Goal: Task Accomplishment & Management: Use online tool/utility

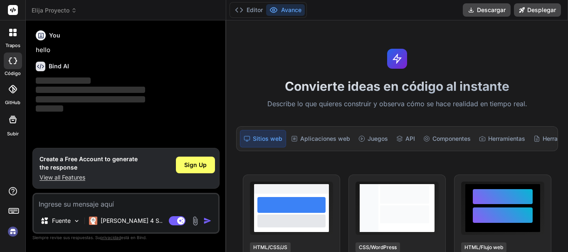
type textarea "x"
click at [60, 205] on textarea at bounding box center [126, 201] width 185 height 15
paste textarea "hola quisiera que me construyera un ecommerce donde yo como empresa pueda agg p…"
type textarea "hola quisiera que me construyera un ecommerce donde yo como empresa pueda agg p…"
type textarea "x"
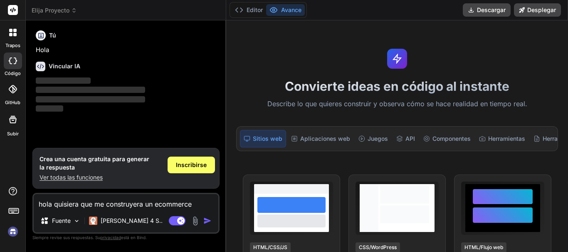
scroll to position [121, 0]
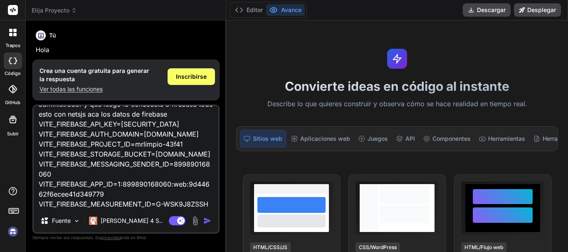
type textarea "hola quisiera que me construyera un ecommerce donde yo como empresa pueda agg p…"
click at [206, 219] on img "button" at bounding box center [207, 220] width 8 height 8
click at [208, 219] on img "button" at bounding box center [207, 220] width 8 height 8
click at [251, 7] on font "Editor" at bounding box center [255, 9] width 16 height 7
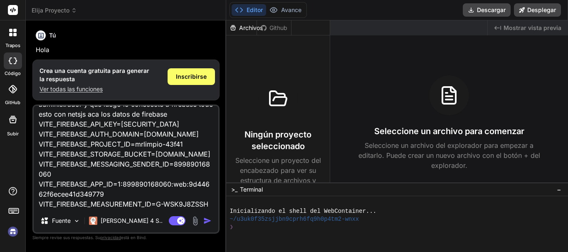
scroll to position [122, 0]
click at [201, 80] on span "Inscribirse" at bounding box center [191, 76] width 31 height 8
click at [208, 220] on img "button" at bounding box center [207, 220] width 8 height 8
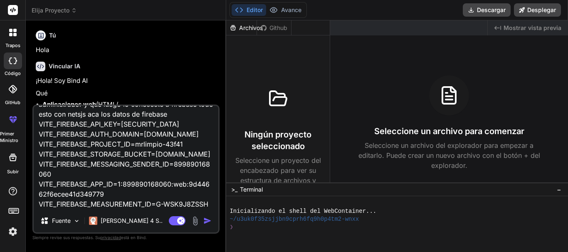
click at [211, 202] on textarea "hola quisiera que me construyera un ecommerce donde yo como empresa pueda agg p…" at bounding box center [126, 157] width 185 height 103
type textarea "x"
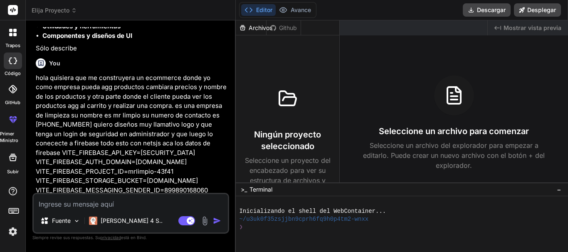
scroll to position [143, 0]
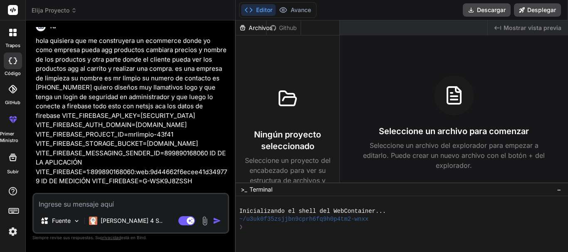
type textarea "x"
click at [228, 149] on p "hola quisiera que me construyera un ecommerce donde yo como empresa pueda agg p…" at bounding box center [132, 111] width 192 height 150
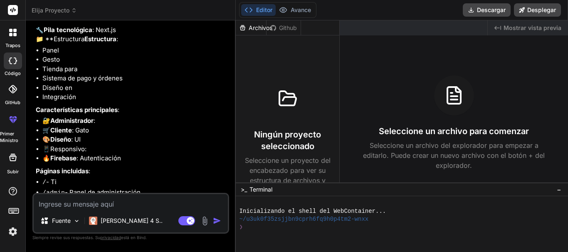
scroll to position [330, 0]
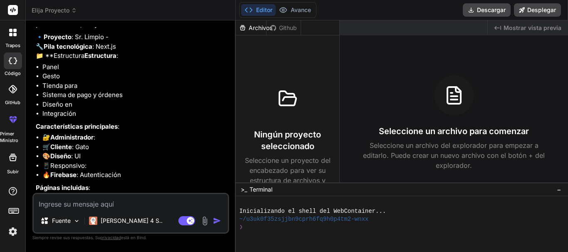
click at [136, 203] on textarea at bounding box center [131, 201] width 194 height 15
type textarea "m"
type textarea "x"
type textarea "mr"
type textarea "x"
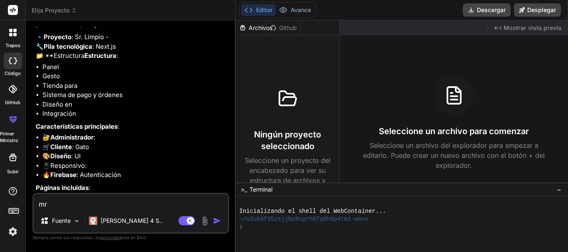
type textarea "mr"
type textarea "x"
type textarea "mr l"
type textarea "x"
type textarea "mr li"
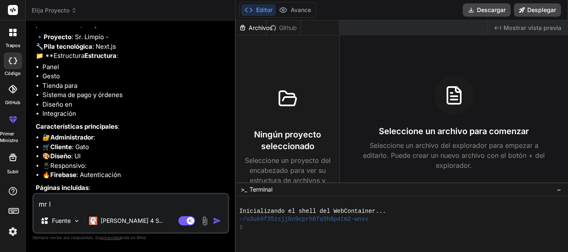
type textarea "x"
type textarea "mr lim"
type textarea "x"
type textarea "mr limp"
type textarea "x"
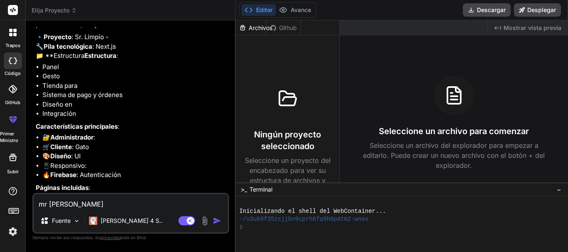
type textarea "mr limpi"
type textarea "x"
type textarea "mr limpio"
type textarea "x"
type textarea "mr limpio"
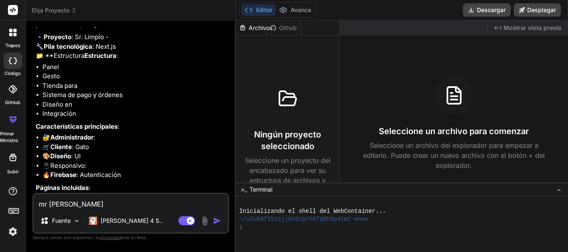
type textarea "x"
type textarea "mr limpio e"
type textarea "x"
type textarea "mr limpio es"
type textarea "x"
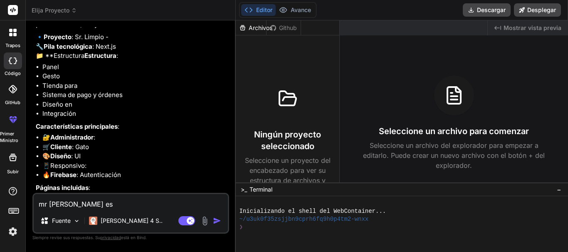
type textarea "mr limpio es"
type textarea "x"
type textarea "mr limpio es r"
type textarea "x"
type textarea "mr limpio es re"
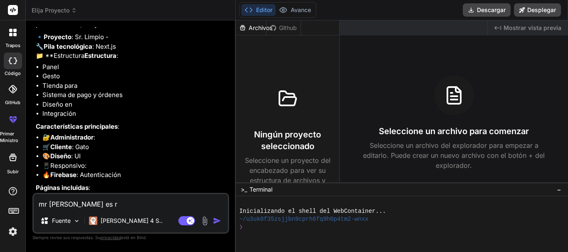
type textarea "x"
type textarea "mr limpio es res"
type textarea "x"
type textarea "mr limpio es rest"
type textarea "x"
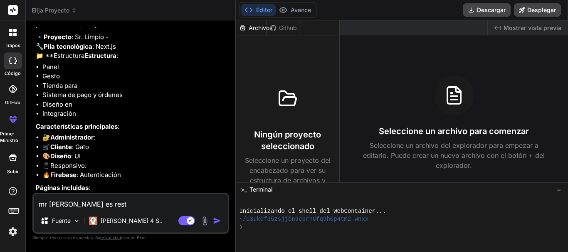
type textarea "mr limpio es resto"
type textarea "x"
type textarea "mr limpio es resto"
type textarea "x"
type textarea "mr limpio es resto e"
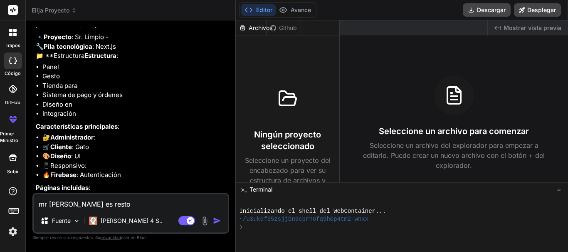
type textarea "x"
type textarea "mr limpio es resto es"
type textarea "x"
type textarea "mr limpio es resto est"
type textarea "x"
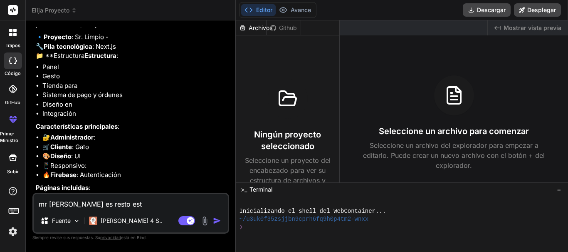
type textarea "mr limpio es resto esta"
type textarea "x"
type textarea "mr limpio es resto esta"
type textarea "x"
type textarea "mr limpio es resto esta p"
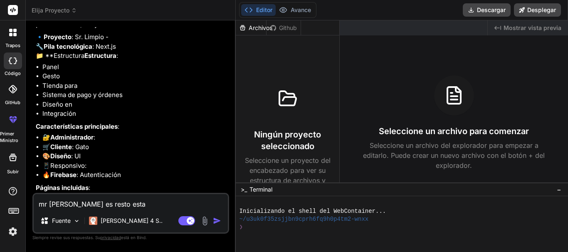
type textarea "x"
type textarea "mr limpio es resto esta pe"
type textarea "x"
type textarea "mr limpio es resto esta per"
type textarea "x"
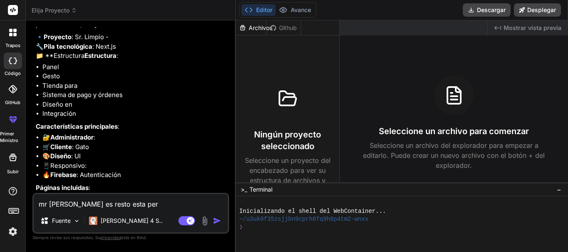
type textarea "mr limpio es resto esta perc"
type textarea "x"
type textarea "mr limpio es resto esta perct"
type textarea "x"
type textarea "mr [PERSON_NAME] es resto esta percto"
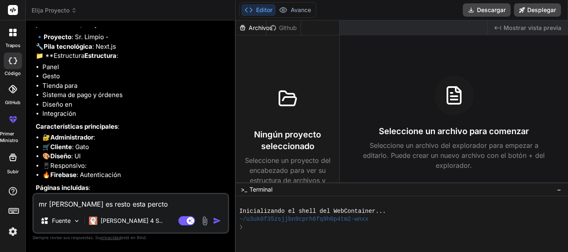
type textarea "x"
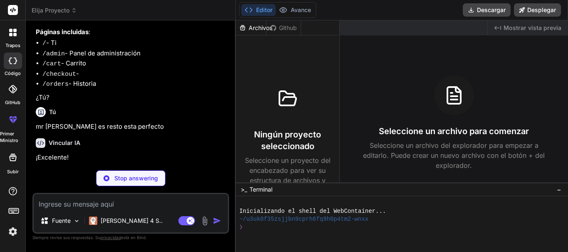
scroll to position [517, 0]
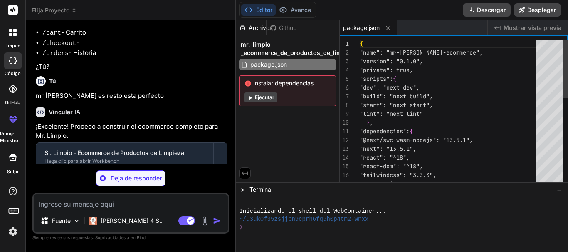
click at [256, 85] on font "Instalar dependencias" at bounding box center [283, 82] width 60 height 7
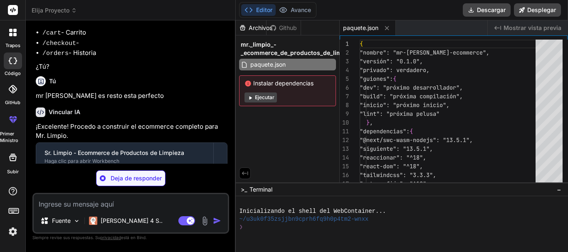
type textarea "x"
type textarea "module.exports = nextConfig"
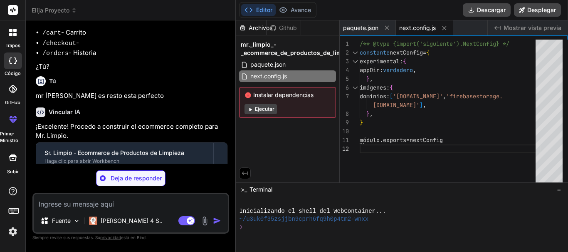
type textarea "x"
click at [256, 111] on font "Ejecutar" at bounding box center [265, 109] width 20 height 6
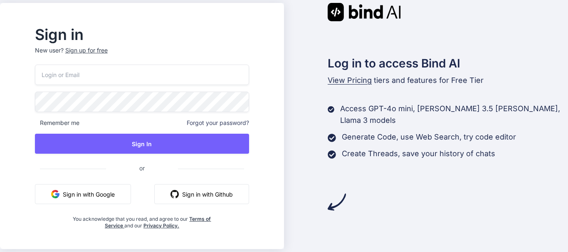
click at [110, 194] on button "Sign in with Google" at bounding box center [83, 194] width 96 height 20
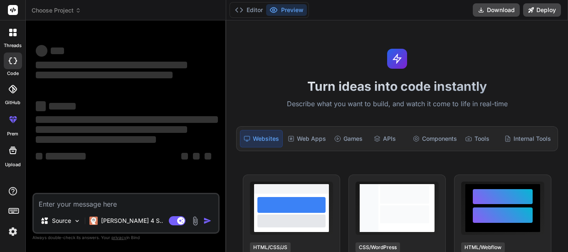
type textarea "x"
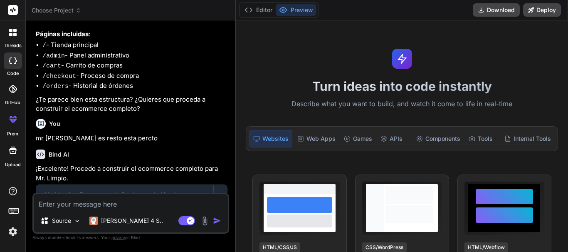
scroll to position [614, 0]
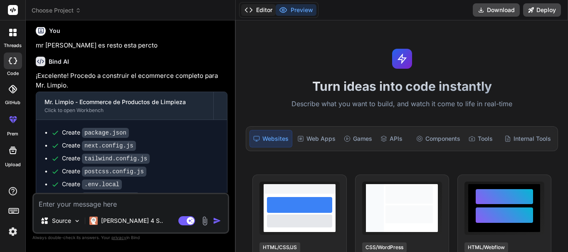
click at [259, 11] on button "Editor" at bounding box center [258, 10] width 35 height 12
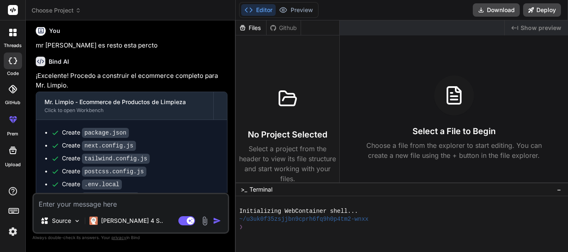
click at [217, 94] on div "Bind AI ¡Excelente! Procedo a construir el ecommerce completo para Mr. Limpio. …" at bounding box center [132, 145] width 192 height 190
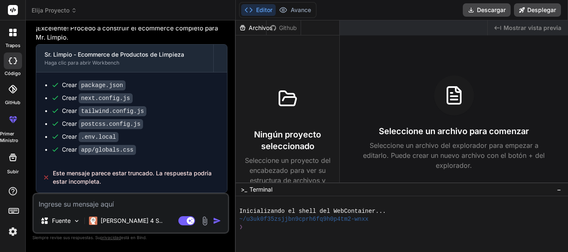
scroll to position [732, 0]
click at [141, 208] on textarea at bounding box center [131, 201] width 194 height 15
click at [290, 11] on button "Avance" at bounding box center [295, 10] width 39 height 12
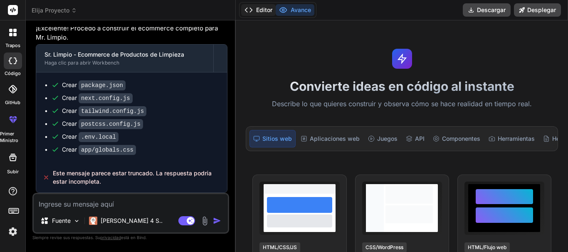
click at [266, 10] on font "Editor" at bounding box center [264, 9] width 16 height 7
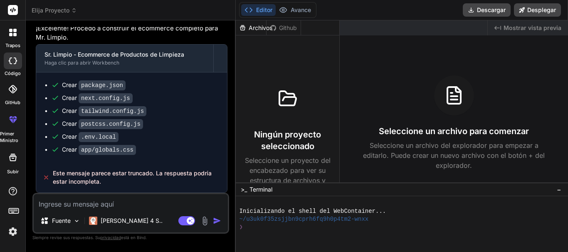
click at [130, 200] on textarea at bounding box center [131, 201] width 194 height 15
type textarea "c"
type textarea "x"
type textarea "co"
type textarea "x"
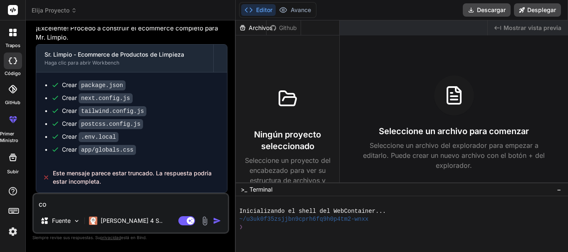
type textarea "com"
type textarea "x"
type textarea "como"
type textarea "x"
type textarea "como"
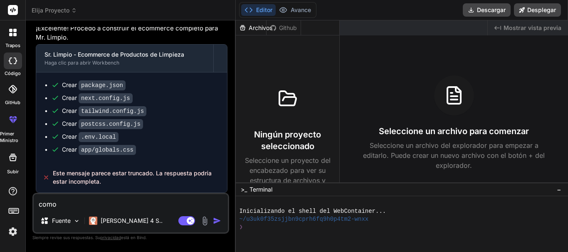
type textarea "x"
type textarea "como v"
type textarea "x"
type textarea "como va"
type textarea "x"
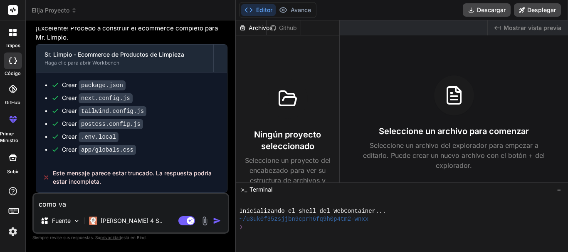
type textarea "como vam"
type textarea "x"
type textarea "como vamo"
type textarea "x"
type textarea "como vamos"
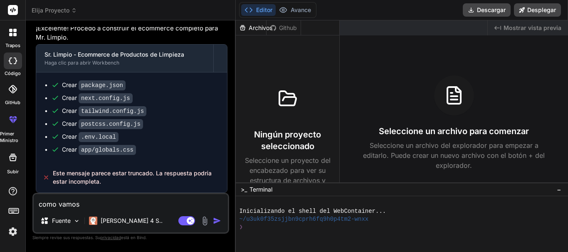
type textarea "x"
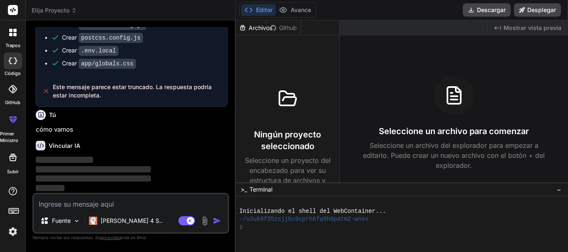
scroll to position [819, 0]
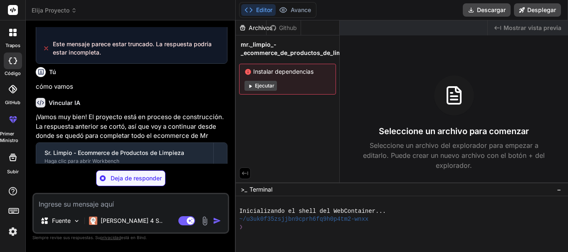
type textarea "x"
click at [252, 89] on icon at bounding box center [250, 86] width 6 height 6
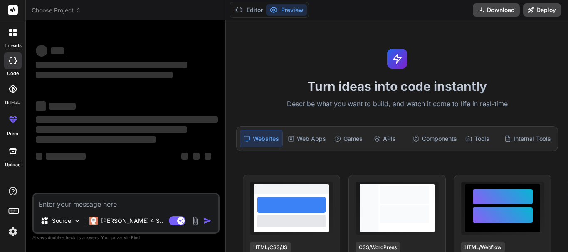
type textarea "x"
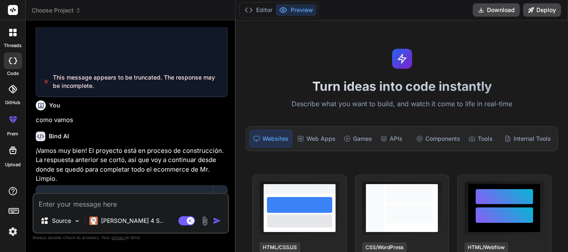
scroll to position [760, 0]
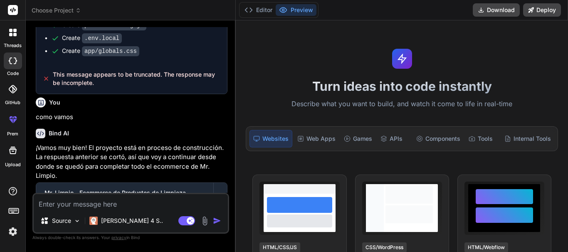
click at [138, 138] on div "Bind AI" at bounding box center [132, 134] width 192 height 10
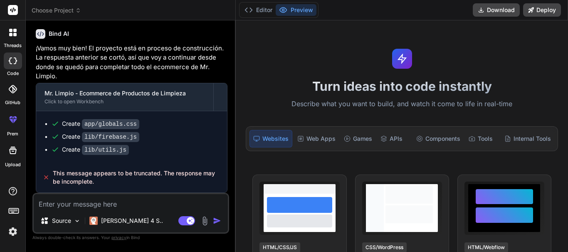
scroll to position [902, 0]
click at [81, 202] on textarea at bounding box center [131, 201] width 194 height 15
type textarea "s"
type textarea "x"
type textarea "se"
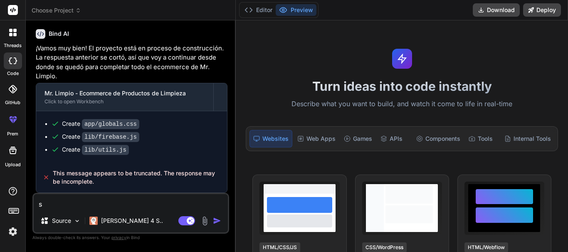
type textarea "x"
type textarea "seg"
type textarea "x"
type textarea "segu"
type textarea "x"
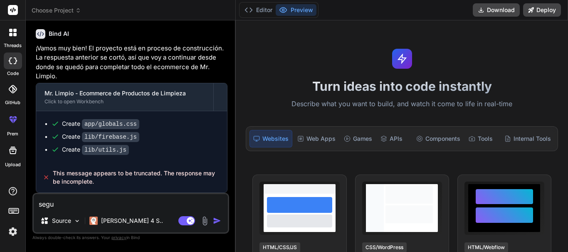
type textarea "segui"
type textarea "x"
type textarea "seguim"
type textarea "x"
type textarea "seguimo"
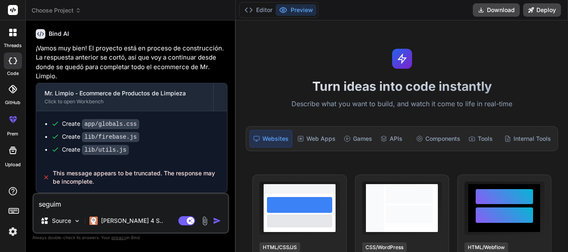
type textarea "x"
type textarea "seguimos"
type textarea "x"
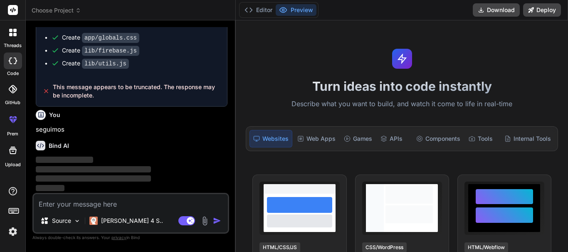
scroll to position [989, 0]
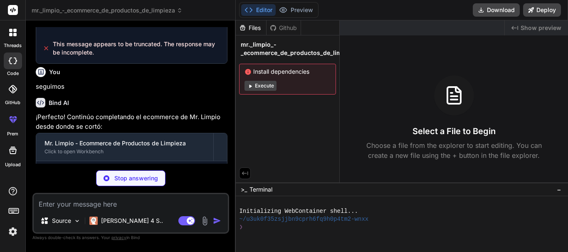
click at [144, 177] on p "Stop answering" at bounding box center [136, 178] width 44 height 8
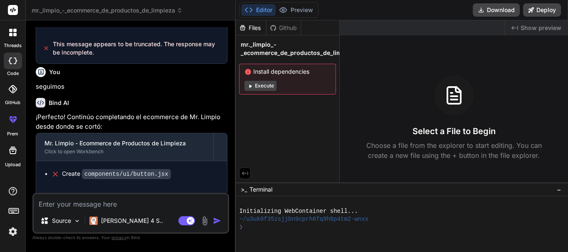
click at [177, 107] on div "Bind AI" at bounding box center [132, 103] width 192 height 10
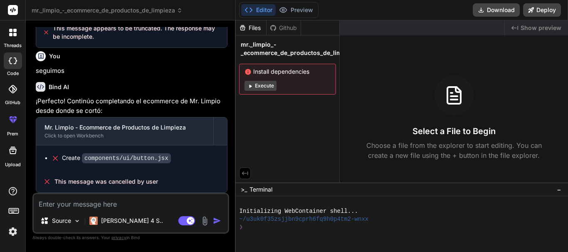
scroll to position [1047, 0]
click at [265, 83] on button "Execute" at bounding box center [261, 86] width 32 height 10
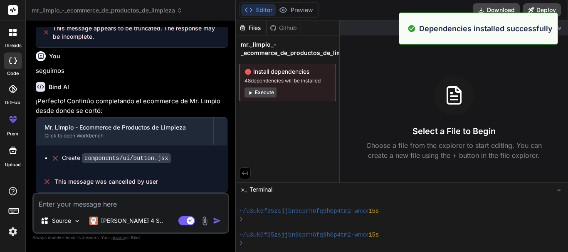
scroll to position [103, 0]
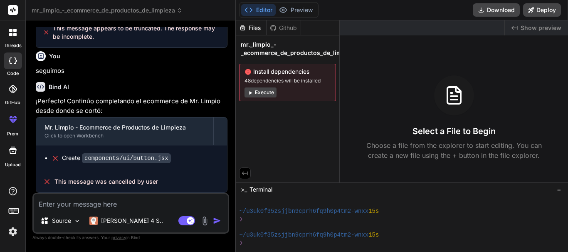
click at [261, 94] on button "Execute" at bounding box center [261, 92] width 32 height 10
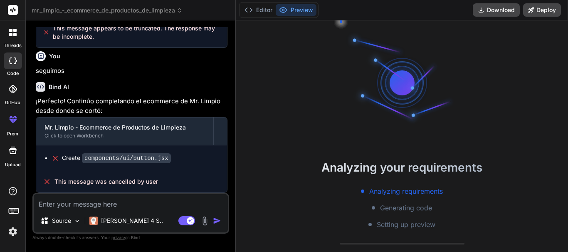
scroll to position [198, 0]
type textarea "x"
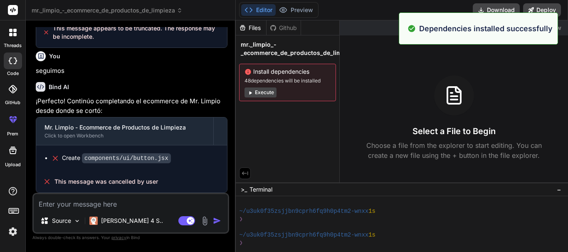
scroll to position [221, 0]
click at [147, 204] on textarea at bounding box center [131, 201] width 194 height 15
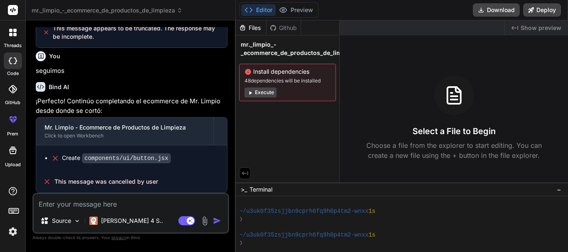
type textarea "c"
type textarea "x"
type textarea "co"
type textarea "x"
type textarea "com"
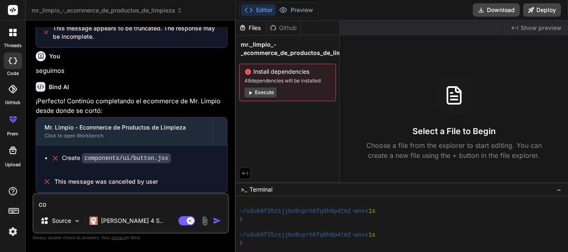
type textarea "x"
type textarea "como"
type textarea "x"
type textarea "como"
type textarea "x"
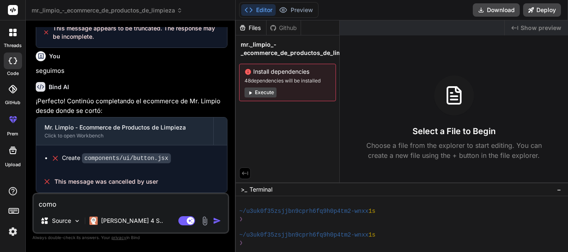
type textarea "como v"
type textarea "x"
type textarea "como va"
type textarea "x"
type textarea "como va"
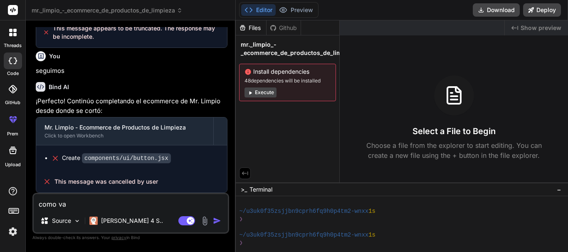
type textarea "x"
type textarea "como va e"
type textarea "x"
type textarea "como va el"
type textarea "x"
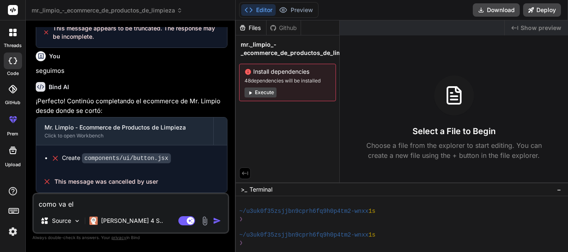
type textarea "como va el"
type textarea "x"
type textarea "como va el p"
type textarea "x"
type textarea "como va el pr"
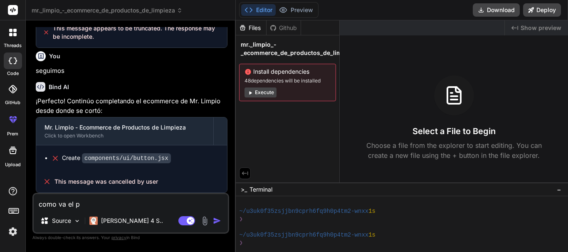
type textarea "x"
type textarea "como va el pro"
type textarea "x"
type textarea "como va el proy"
type textarea "x"
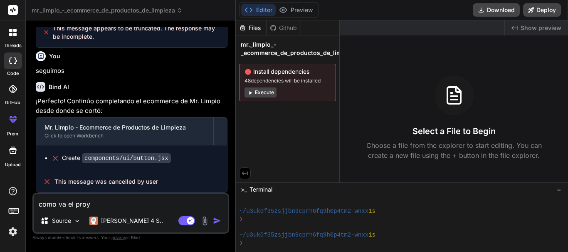
type textarea "como va el proye"
type textarea "x"
type textarea "como va el proyec"
type textarea "x"
type textarea "como va el proyect"
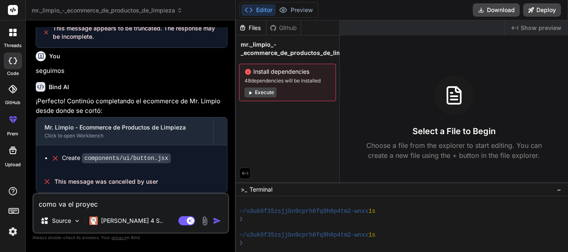
type textarea "x"
type textarea "como va el proyecto"
type textarea "x"
type textarea "como va el proyecto"
type textarea "x"
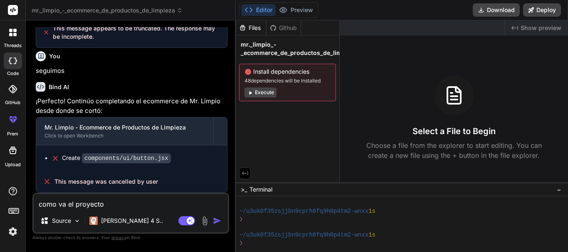
type textarea "como va el proyecto m"
type textarea "x"
type textarea "como va el proyecto m"
type textarea "x"
type textarea "como va el proyecto m e"
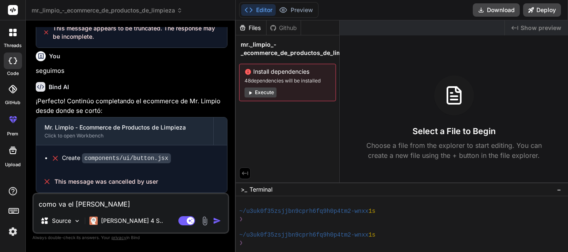
type textarea "x"
type textarea "como va el proyecto m"
type textarea "x"
type textarea "como va el proyecto m"
type textarea "x"
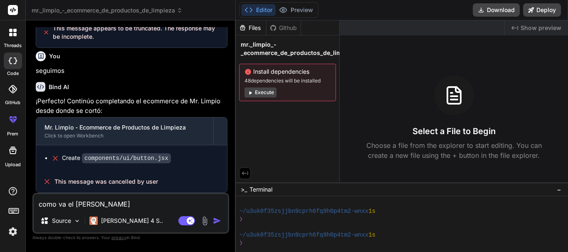
type textarea "como va el proyecto me"
type textarea "x"
type textarea "como va el proyecto me"
type textarea "x"
type textarea "como va el proyecto me s"
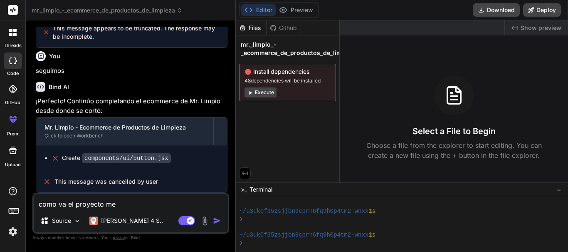
type textarea "x"
type textarea "como va el proyecto me sa"
type textarea "x"
type textarea "como va el proyecto me sal"
type textarea "x"
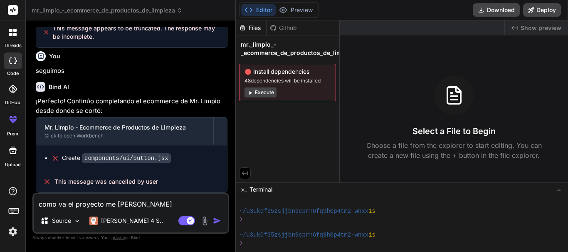
type textarea "como va el proyecto me salt"
type textarea "x"
type textarea "como va el proyecto me salta"
type textarea "x"
type textarea "como va el proyecto me salta"
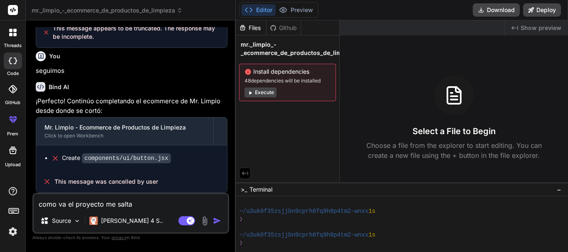
type textarea "x"
type textarea "como va el proyecto me salta m"
type textarea "x"
type textarea "como va el proyecto me salta mu"
type textarea "x"
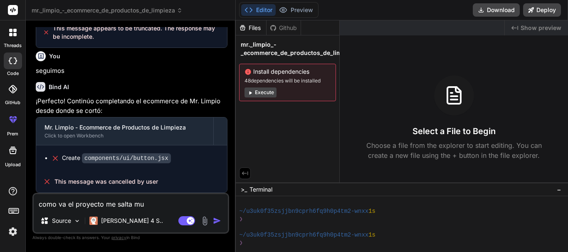
type textarea "como va el proyecto me salta muc"
type textarea "x"
type textarea "como va el proyecto me salta much"
type textarea "x"
type textarea "como va el proyecto me salta mucho"
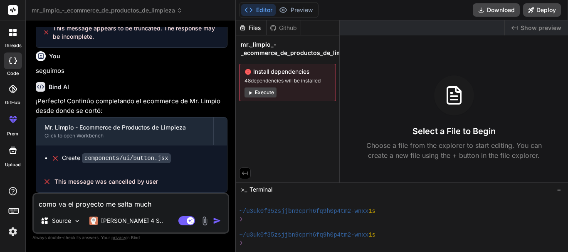
type textarea "x"
type textarea "como va el proyecto me salta muchos"
type textarea "x"
type textarea "como va el proyecto me salta muchos"
type textarea "x"
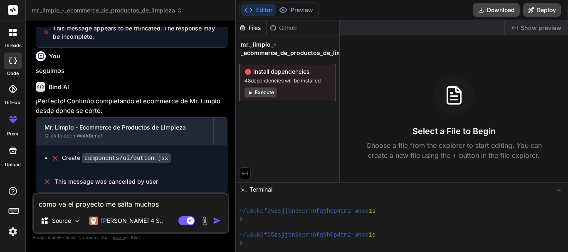
type textarea "como va el proyecto me salta muchos e"
type textarea "x"
type textarea "como va el proyecto me salta muchos er"
type textarea "x"
type textarea "como va el proyecto me salta muchos err"
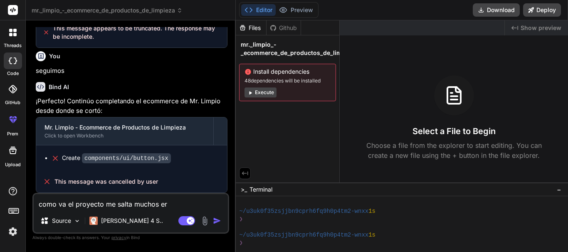
type textarea "x"
type textarea "como va el proyecto me salta muchos errr"
type textarea "x"
type textarea "como va el proyecto me salta muchos errro"
type textarea "x"
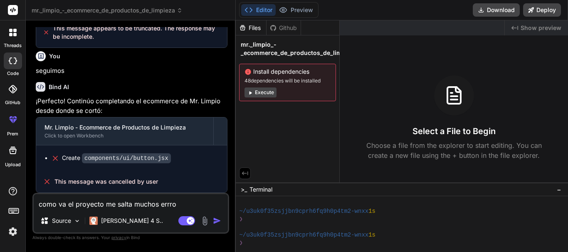
type textarea "como va el proyecto me salta muchos errror"
type textarea "x"
type textarea "como va el proyecto me salta muchos errrore"
type textarea "x"
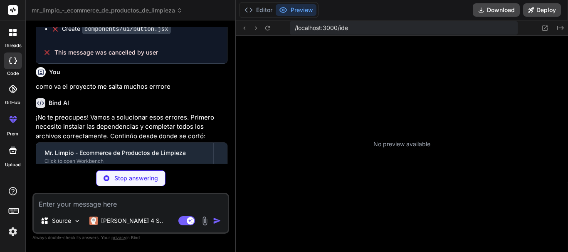
scroll to position [411, 0]
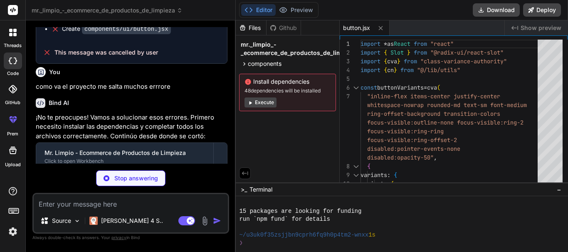
type textarea "x"
type textarea "export { Input }"
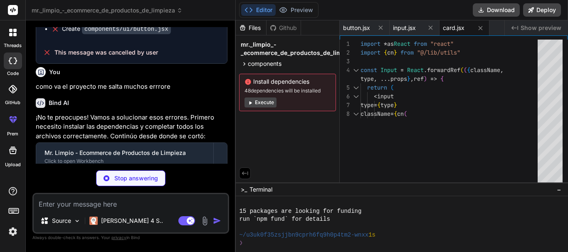
type textarea "x"
type textarea "export { Card, CardHeader, CardFooter, CardTitle, CardDescription, CardContent }"
type textarea "x"
type textarea "DialogClose, DialogTrigger, DialogContent, DialogHeader, DialogFooter, DialogTi…"
type textarea "x"
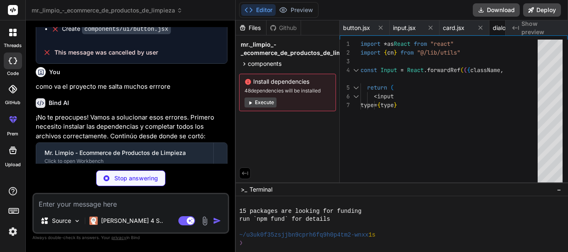
type textarea "Label.displayName = LabelPrimitive.Root.displayName export { Label }"
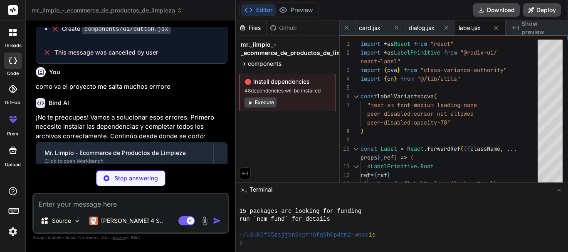
click at [147, 212] on div "Source Claude 4 S.. Agent Mode. When this toggle is activated, AI automatically…" at bounding box center [130, 213] width 197 height 41
type textarea "x"
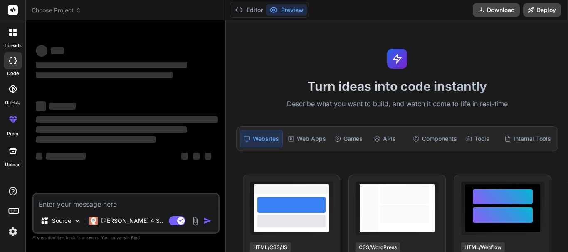
type textarea "x"
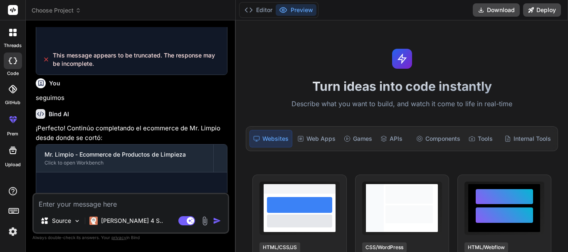
scroll to position [863, 0]
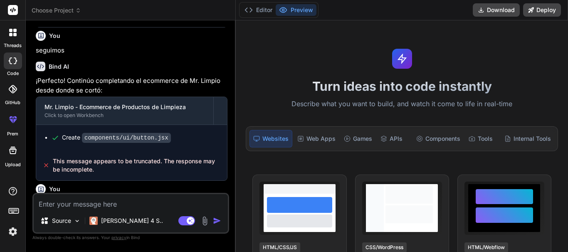
click at [231, 181] on div "Bind AI Web Search Created with Pixso. Code Generator You hola quisiera que me …" at bounding box center [131, 135] width 210 height 231
click at [231, 171] on div "Bind AI Web Search Created with Pixso. Code Generator You hola quisiera que me …" at bounding box center [131, 135] width 210 height 231
click at [212, 142] on div "Create components/ui/button.jsx" at bounding box center [135, 137] width 168 height 9
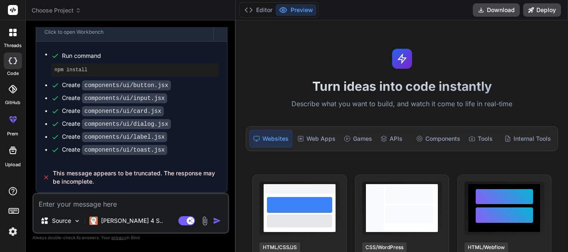
scroll to position [1152, 0]
click at [258, 5] on button "Editor" at bounding box center [258, 10] width 35 height 12
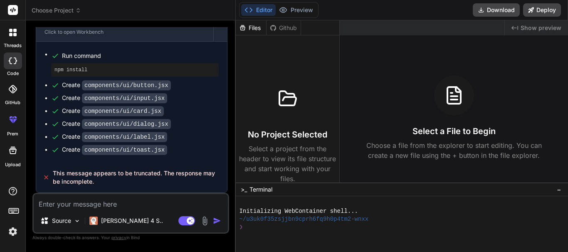
click at [378, 125] on div "Select a File to Begin Choose a file from the explorer to start editing. You ca…" at bounding box center [454, 117] width 228 height 85
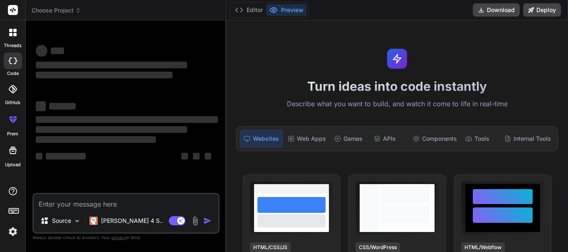
type textarea "x"
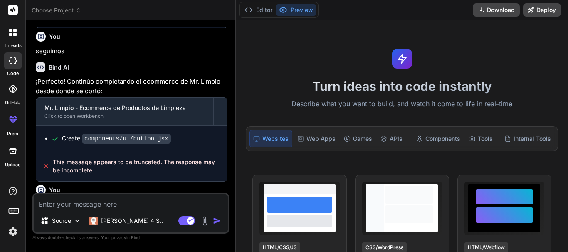
scroll to position [863, 0]
click at [217, 150] on div "Create components/ui/button.jsx" at bounding box center [131, 137] width 191 height 25
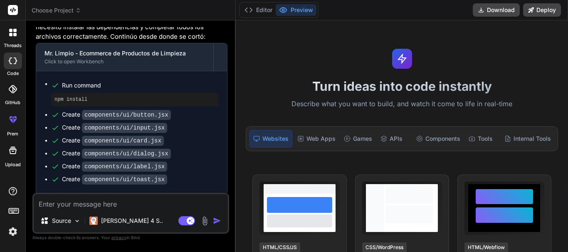
scroll to position [1152, 0]
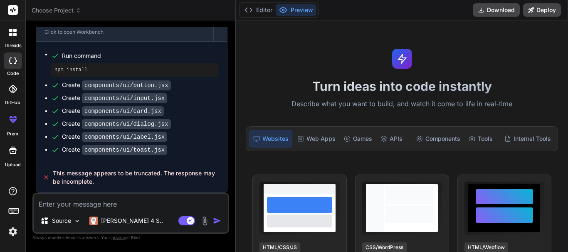
click at [104, 208] on textarea at bounding box center [131, 201] width 194 height 15
type textarea "e"
type textarea "x"
type textarea "el"
type textarea "x"
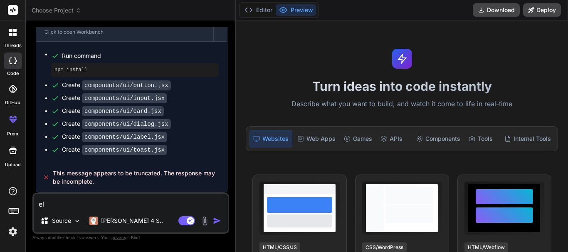
type textarea "el"
type textarea "x"
type textarea "el p"
type textarea "x"
type textarea "el pr"
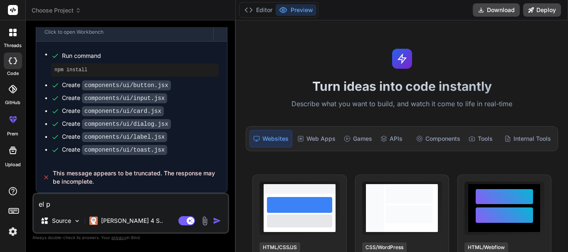
type textarea "x"
type textarea "el pro"
type textarea "x"
type textarea "el proy"
type textarea "x"
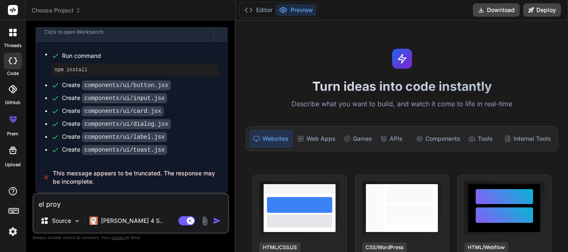
type textarea "el proye"
type textarea "x"
type textarea "el proyec"
type textarea "x"
type textarea "el proyect"
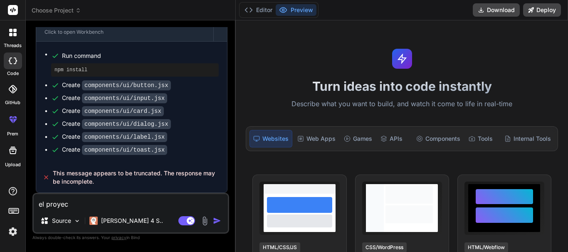
type textarea "x"
type textarea "el proyecto"
type textarea "x"
type textarea "el proyecto"
type textarea "x"
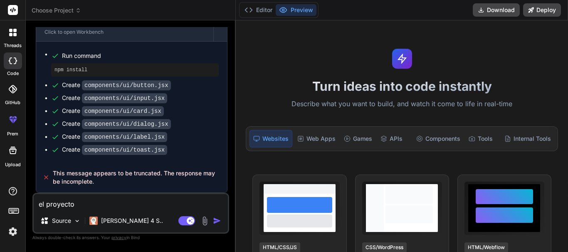
type textarea "el proyecto e"
type textarea "x"
type textarea "el proyecto es"
type textarea "x"
type textarea "el proyecto est"
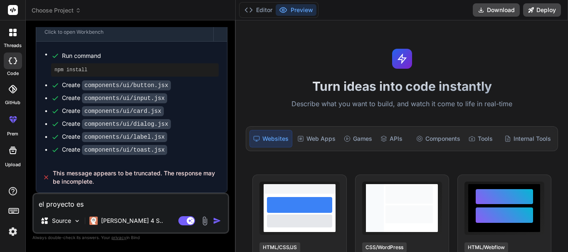
type textarea "x"
type textarea "el proyecto esta"
type textarea "x"
type textarea "el proyecto esta"
type textarea "x"
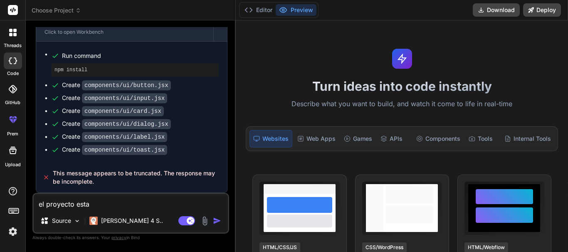
type textarea "el proyecto esta l"
type textarea "x"
type textarea "el proyecto esta li"
type textarea "x"
type textarea "el proyecto esta lis"
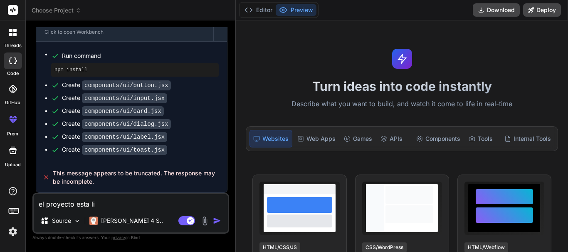
type textarea "x"
type textarea "el proyecto esta list"
type textarea "x"
type textarea "el proyecto esta listo"
type textarea "x"
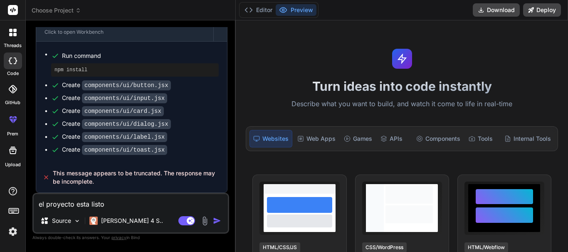
type textarea "el proyecto esta listo?"
type textarea "x"
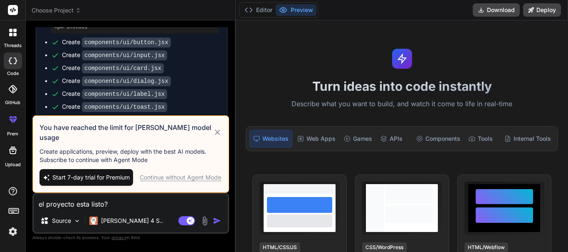
click at [120, 205] on textarea "el proyecto esta listo?" at bounding box center [131, 201] width 194 height 15
type textarea "el proyecto esta listo?"
click at [159, 180] on div "Continue without Agent Mode" at bounding box center [181, 177] width 82 height 8
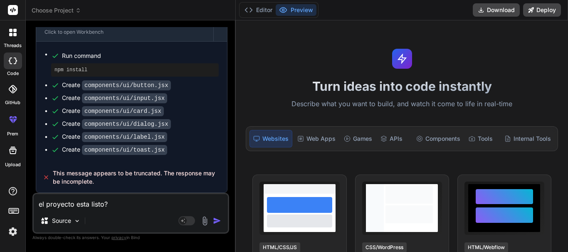
click at [159, 173] on span "This message appears to be truncated. The response may be incomplete." at bounding box center [137, 177] width 168 height 17
click at [152, 201] on textarea "el proyecto esta listo?" at bounding box center [131, 201] width 194 height 15
type textarea "x"
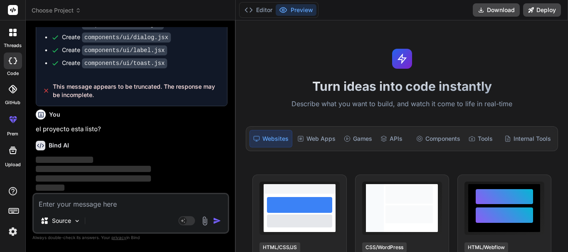
scroll to position [1238, 0]
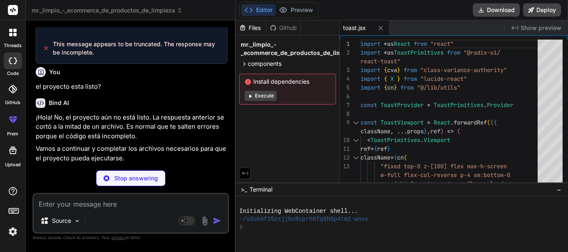
type textarea "x"
type textarea "{action} <ToastClose /> </Toast> ) })} <ToastViewport /> </ToastProvider> ) }"
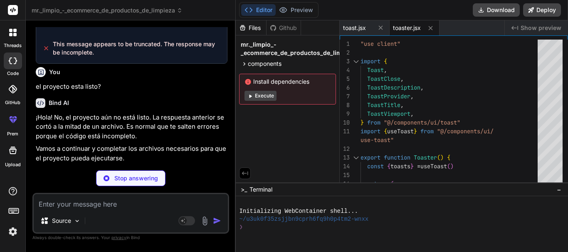
type textarea "x"
type textarea "} return context }"
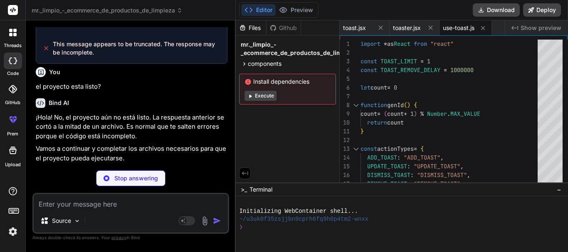
type textarea "x"
type textarea "AlertDialogCancel, }"
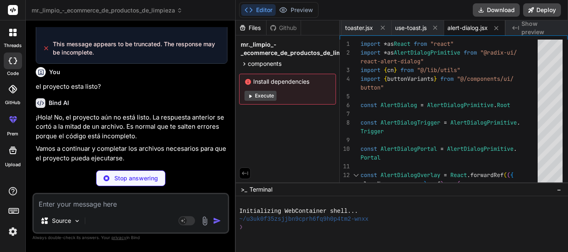
type textarea "x"
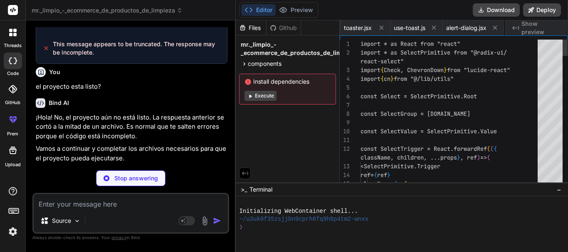
scroll to position [0, 99]
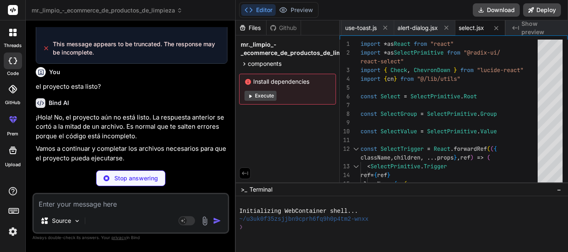
type textarea "x"
type textarea "ref={ref} {...props} /> ) }) Textarea.displayName = "Textarea" export { Textare…"
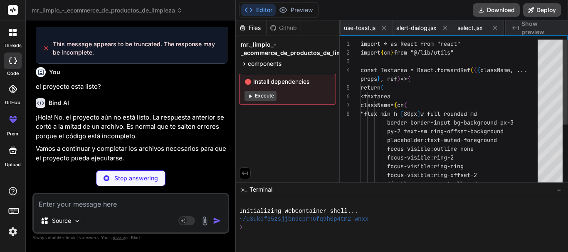
scroll to position [0, 152]
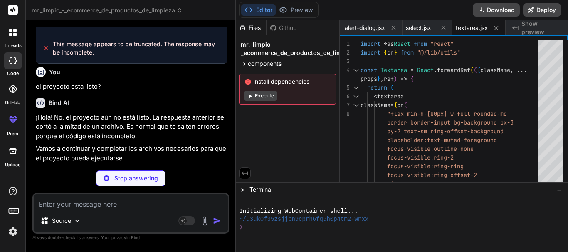
type textarea "x"
type textarea "Table, TableHeader, TableBody, TableFooter, TableHead, TableRow, TableCell, Tab…"
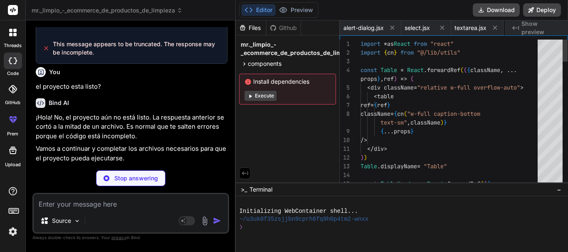
scroll to position [0, 202]
click at [467, 29] on span "table.jsx" at bounding box center [470, 28] width 23 height 8
type textarea "x"
type textarea "DropdownMenuSubTrigger, DropdownMenuRadioGroup, }"
type textarea "x"
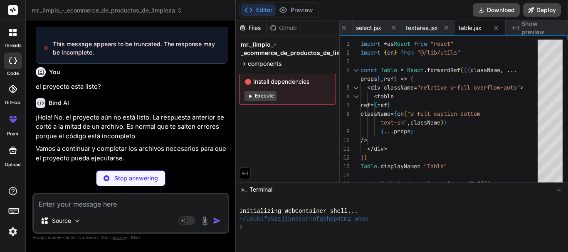
type textarea "{...props} /> ) } export { Skeleton }"
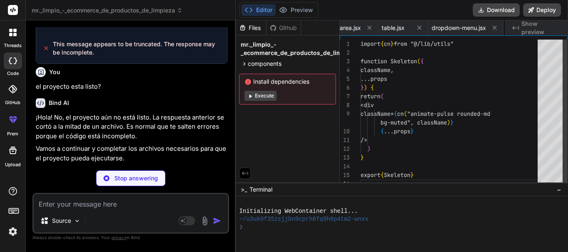
scroll to position [0, 331]
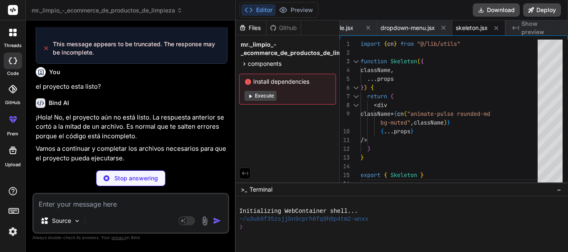
type textarea "x"
type textarea ")} {...props} /> ) ) Separator.displayName = SeparatorPrimitive.Root.displayNam…"
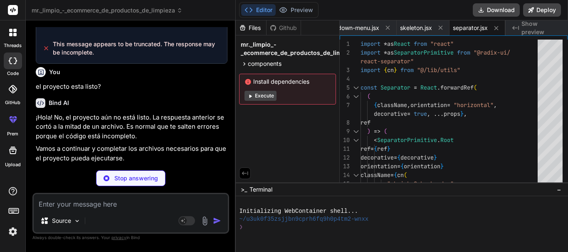
type textarea "x"
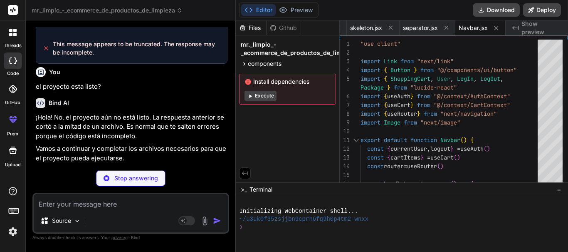
type textarea "x"
type textarea "</footer> ) }"
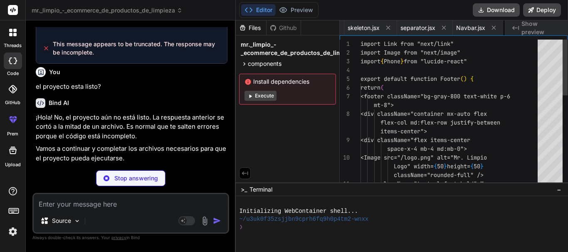
scroll to position [0, 487]
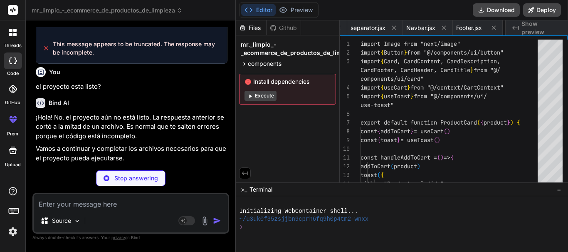
type textarea "x"
type textarea "<Button onClick={handleAddToCart} className="w-full"> Agregar al Carrito </Butt…"
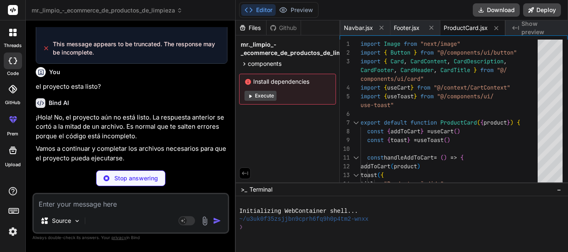
type textarea "x"
type textarea ") }"
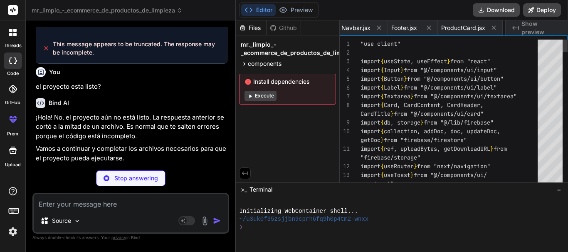
scroll to position [0, 635]
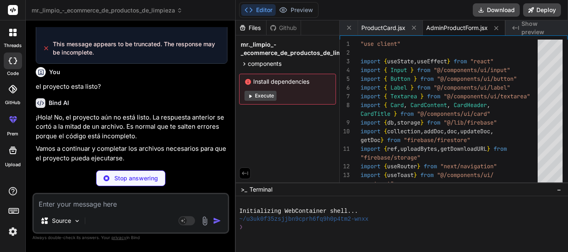
type textarea "x"
type textarea "</Card> ) }"
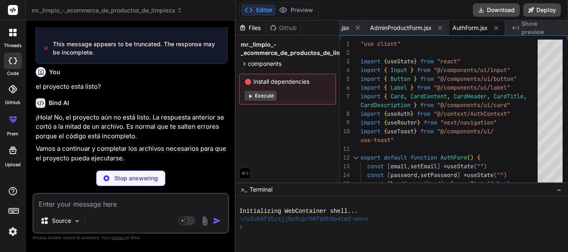
type textarea "x"
type textarea "</AuthContext.Provider> ) } export function useAuth() { return useContext(AuthC…"
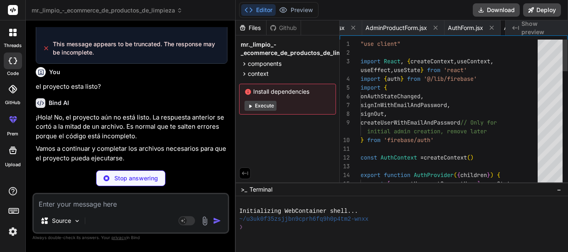
scroll to position [0, 754]
type textarea "x"
type textarea "export function useCart() { return useContext(CartContext) }"
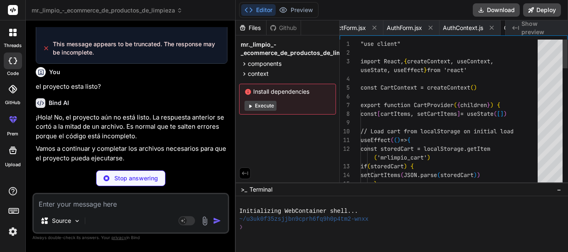
scroll to position [0, 814]
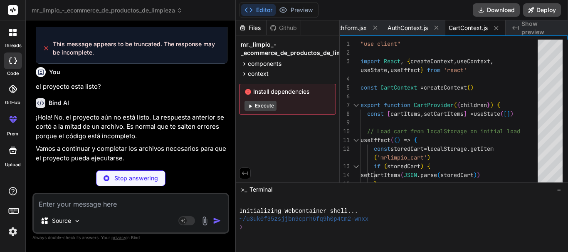
type textarea "x"
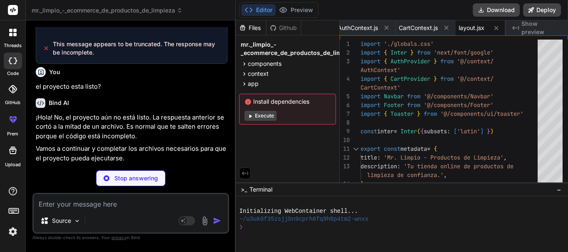
type textarea "x"
type textarea ") : ( products.map(product => ( <ProductCard key={product.id} product={product}…"
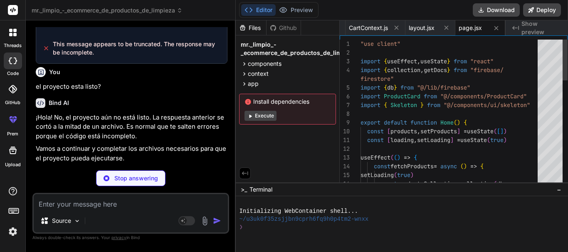
type textarea "x"
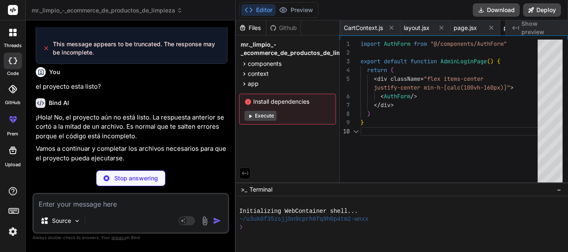
scroll to position [0, 964]
type textarea "x"
type textarea "</TableBody> </Table> )} </div> ) }"
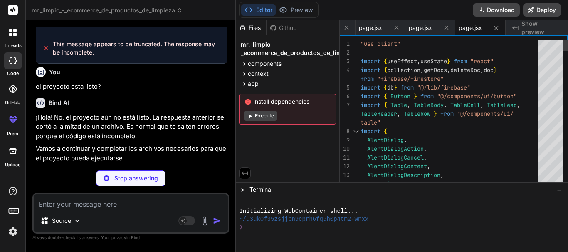
type textarea "x"
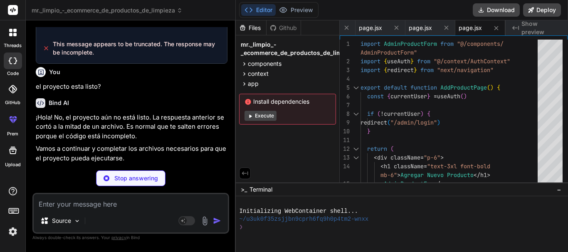
type textarea "x"
type textarea "mb-6">Editar Producto</h1> <AdminProductForm productId={id} /> </div> ) }"
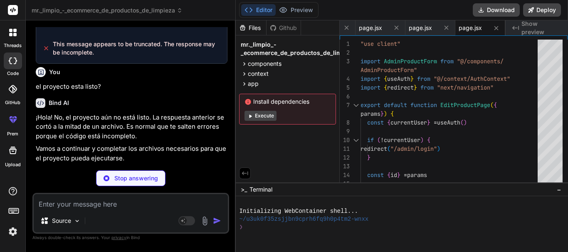
type textarea "x"
type textarea "</div> )} </div> ) }"
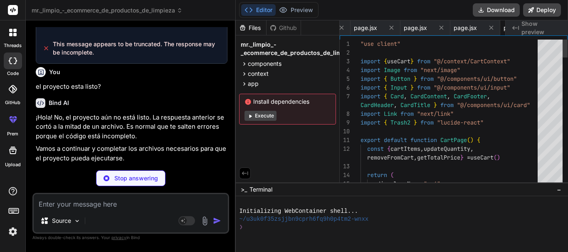
scroll to position [0, 1164]
type textarea "x"
type textarea "</div> ) }"
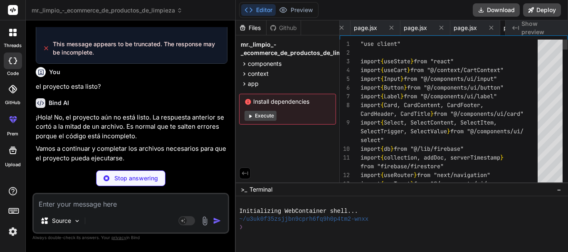
scroll to position [0, 1213]
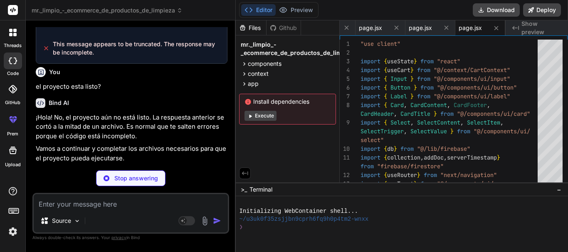
type textarea "x"
type textarea "</CardContent> </Card> ))} </div> )} </div> ) }"
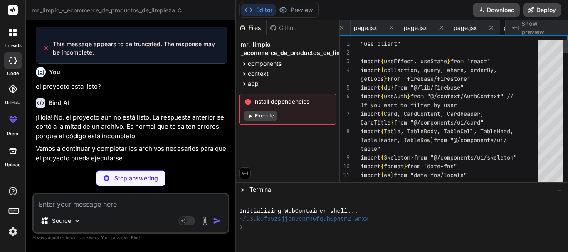
scroll to position [0, 1263]
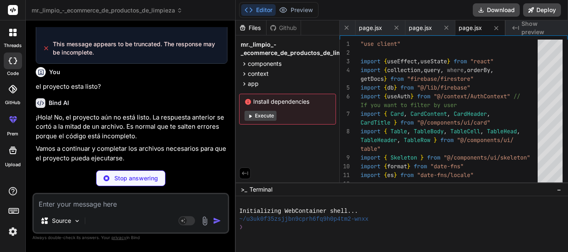
type textarea "x"
type textarea "</div> )} </div> ) }"
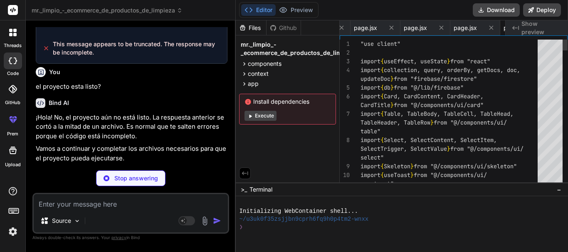
scroll to position [0, 1313]
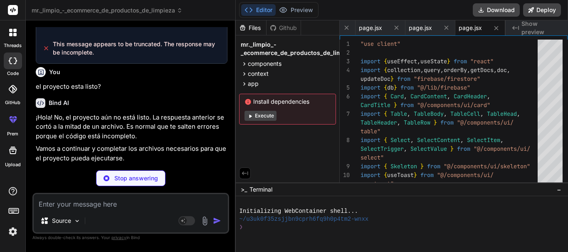
type textarea "x"
type textarea "}"
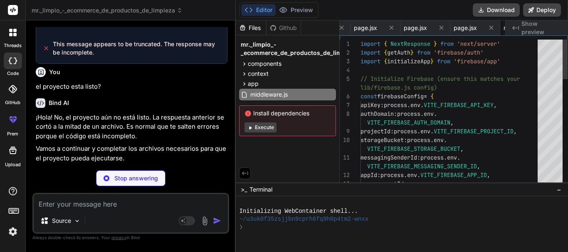
scroll to position [0, 1372]
click at [268, 127] on button "Execute" at bounding box center [261, 127] width 32 height 10
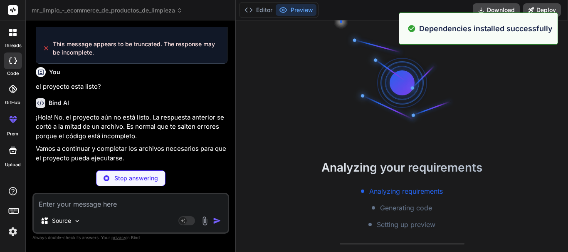
scroll to position [142, 0]
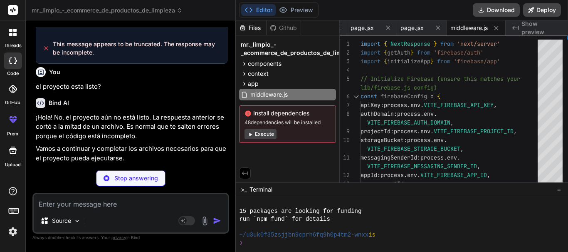
type textarea "x"
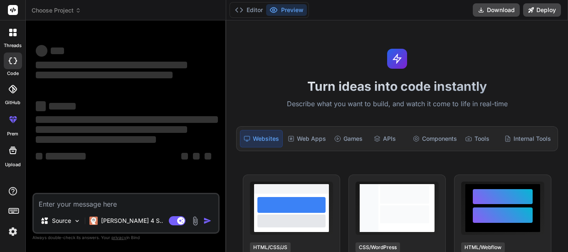
type textarea "x"
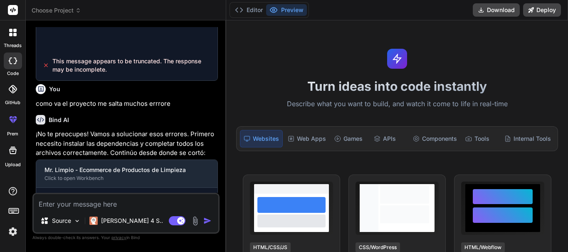
scroll to position [572, 0]
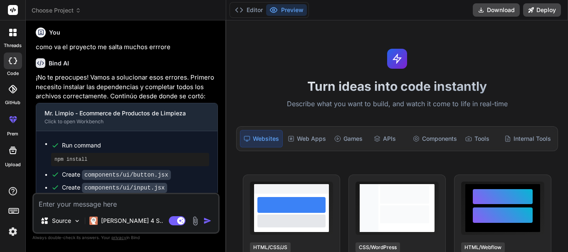
click at [218, 149] on div "Run command npm install Create components/ui/button.jsx Create components/ui/in…" at bounding box center [126, 191] width 181 height 121
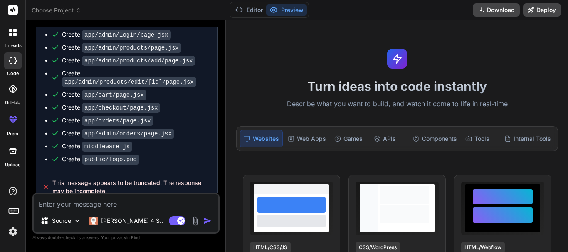
scroll to position [1208, 0]
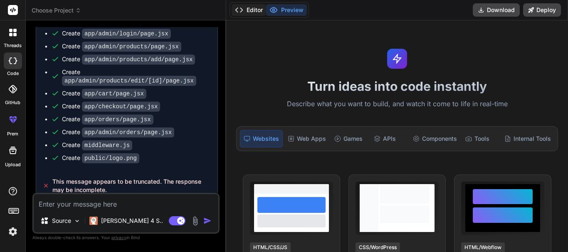
click at [255, 10] on button "Editor" at bounding box center [249, 10] width 35 height 12
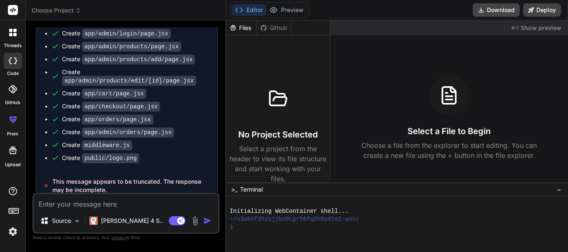
click at [133, 207] on textarea at bounding box center [126, 201] width 185 height 15
type textarea "a"
type textarea "x"
type textarea "av"
type textarea "x"
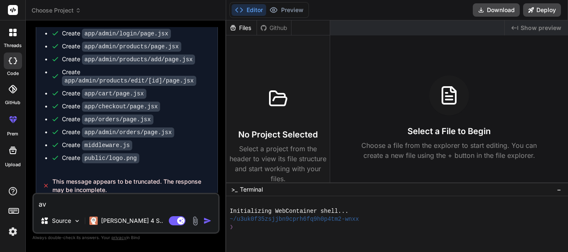
type textarea "avi"
type textarea "x"
type textarea "avis"
type textarea "x"
type textarea "avisa"
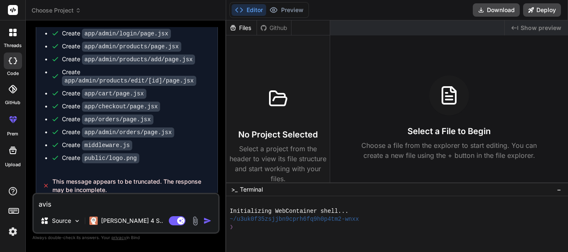
type textarea "x"
type textarea "avisam"
type textarea "x"
type textarea "avisame"
type textarea "x"
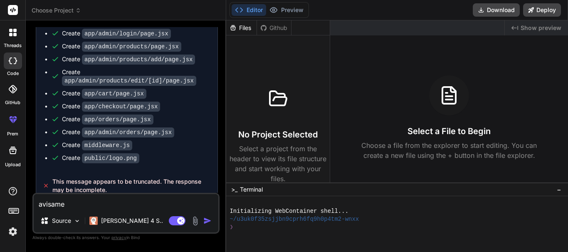
type textarea "avisame"
type textarea "x"
type textarea "avisame c"
type textarea "x"
type textarea "avisame cu"
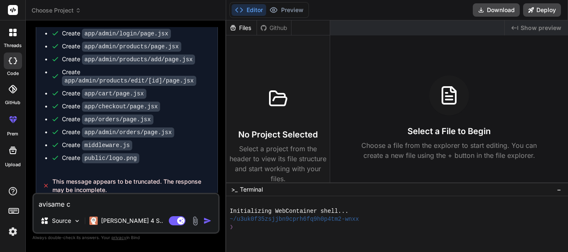
type textarea "x"
type textarea "avisame cua"
type textarea "x"
type textarea "avisame cuan"
type textarea "x"
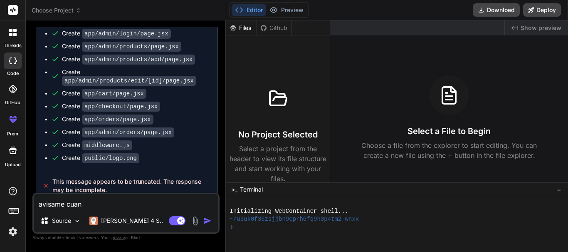
type textarea "avisame cuand"
type textarea "x"
type textarea "avisame cuando"
type textarea "x"
type textarea "avisame cuando"
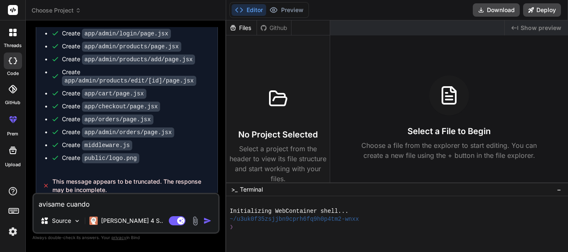
type textarea "x"
type textarea "avisame cuando e"
type textarea "x"
type textarea "avisame cuando es"
type textarea "x"
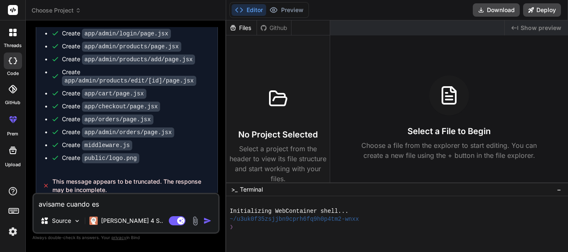
type textarea "avisame cuando est"
type textarea "x"
type textarea "avisame cuando est"
type textarea "x"
type textarea "avisame cuando est"
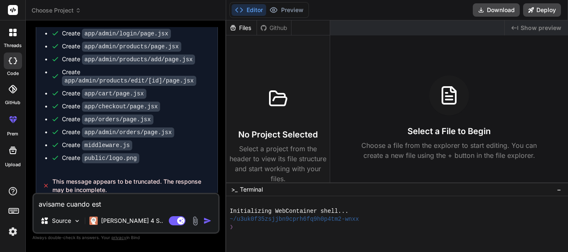
type textarea "x"
type textarea "avisame cuando este"
type textarea "x"
type textarea "avisame cuando este"
type textarea "x"
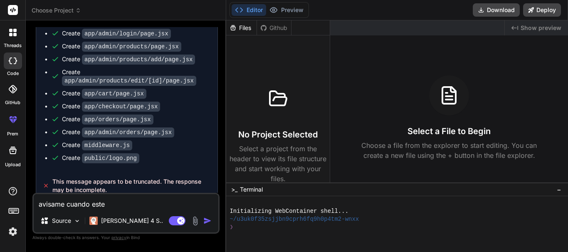
type textarea "avisame cuando este l"
type textarea "x"
type textarea "avisame cuando este li"
type textarea "x"
type textarea "avisame cuando este lis"
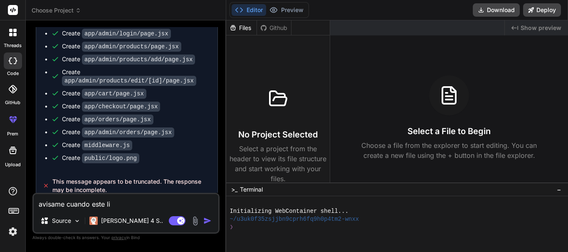
type textarea "x"
type textarea "avisame cuando este list"
type textarea "x"
type textarea "avisame cuando este listo"
type textarea "x"
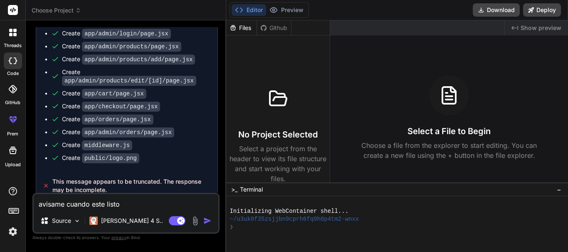
type textarea "avisame cuando este listo"
click at [210, 222] on img "button" at bounding box center [207, 220] width 8 height 8
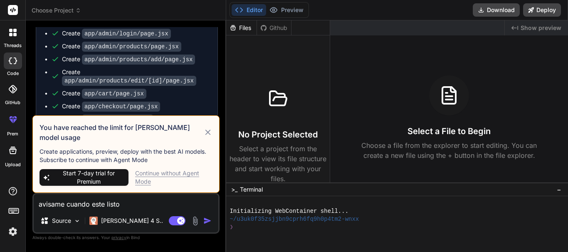
click at [174, 177] on div "Continue without Agent Mode" at bounding box center [173, 177] width 77 height 17
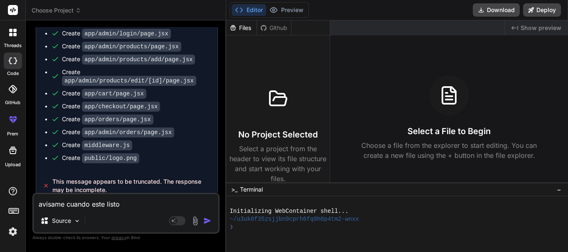
click at [209, 219] on img "button" at bounding box center [207, 220] width 8 height 8
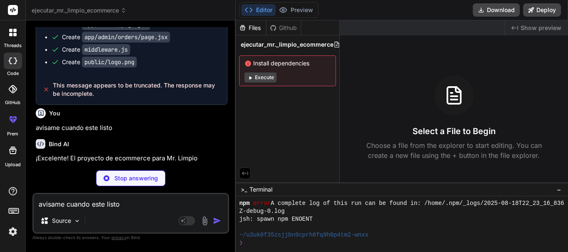
scroll to position [127, 0]
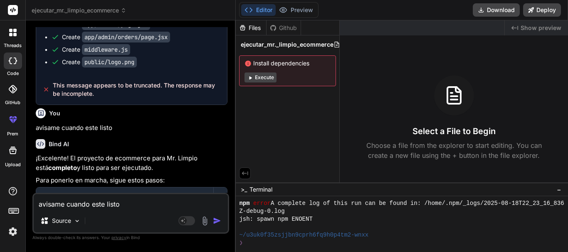
click at [216, 179] on p "Para ponerlo en marcha, sigue estos pasos:" at bounding box center [132, 181] width 192 height 10
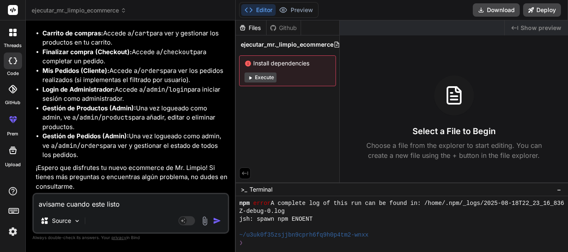
scroll to position [2391, 0]
click at [266, 74] on button "Execute" at bounding box center [261, 77] width 32 height 10
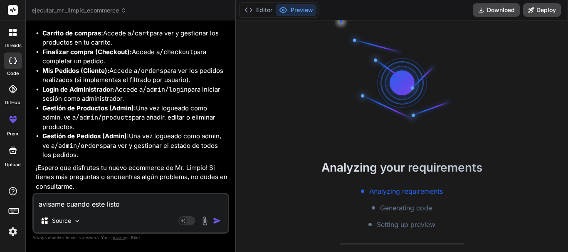
scroll to position [221, 0]
type textarea "x"
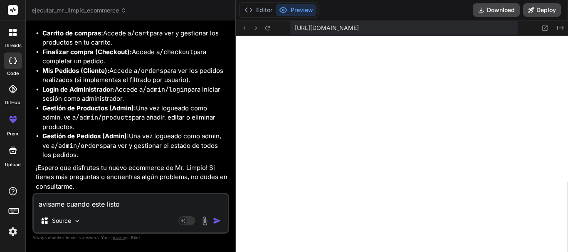
scroll to position [435, 0]
click at [201, 184] on p "¡Espero que disfrutes tu nuevo ecommerce de Mr. Limpio! Si tienes más preguntas…" at bounding box center [132, 177] width 192 height 28
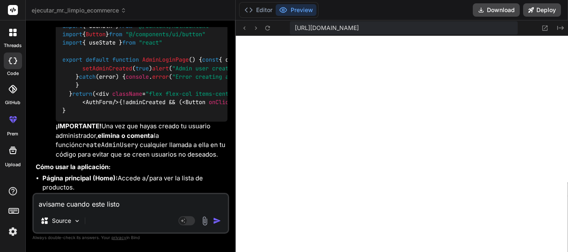
scroll to position [1991, 0]
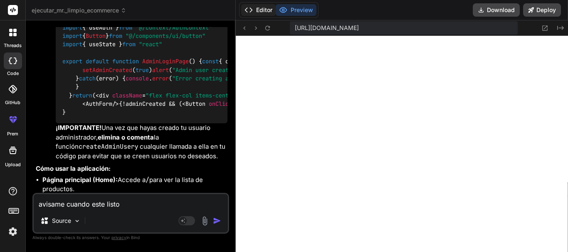
click at [264, 11] on button "Editor" at bounding box center [258, 10] width 35 height 12
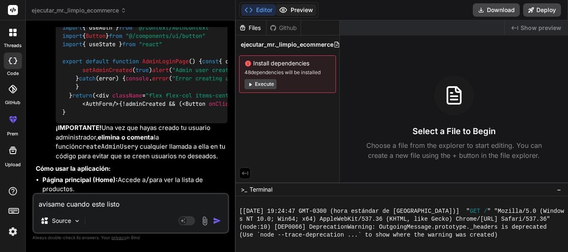
click at [294, 6] on button "Preview" at bounding box center [296, 10] width 41 height 12
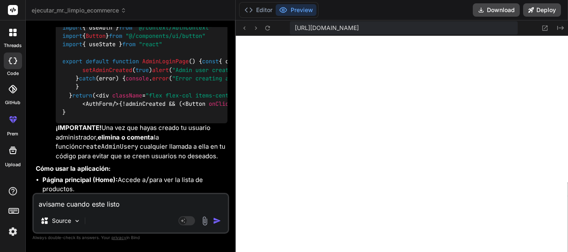
click at [285, 10] on circle at bounding box center [284, 10] width 2 height 2
click at [264, 10] on button "Editor" at bounding box center [258, 10] width 35 height 12
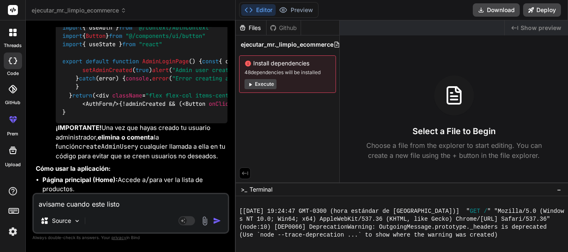
click at [160, 207] on textarea "avisame cuando este listo" at bounding box center [131, 201] width 194 height 15
type textarea "a"
type textarea "x"
type textarea "av"
type textarea "x"
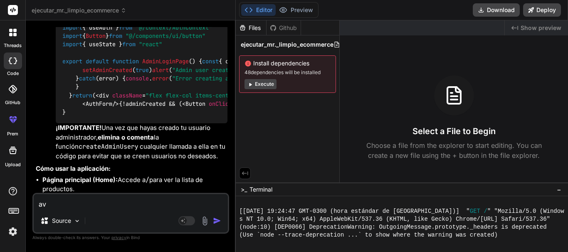
type textarea "a"
type textarea "x"
type textarea "ac"
type textarea "x"
type textarea "aca"
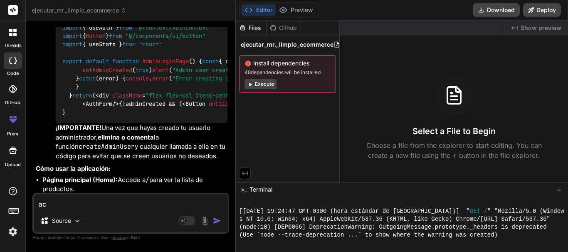
type textarea "x"
type textarea "aca"
type textarea "x"
type textarea "aca e"
type textarea "x"
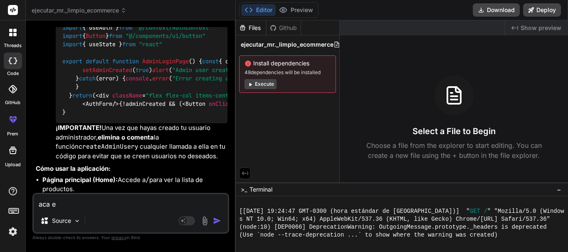
type textarea "aca en"
type textarea "x"
type textarea "aca en"
type textarea "x"
type textarea "aca en e"
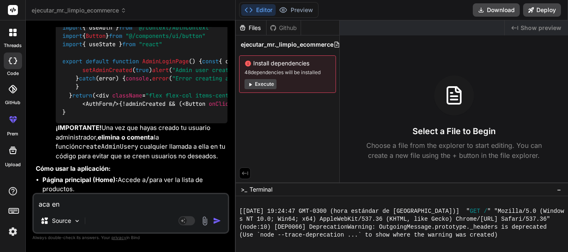
type textarea "x"
type textarea "aca en el"
type textarea "x"
type textarea "aca en el"
type textarea "x"
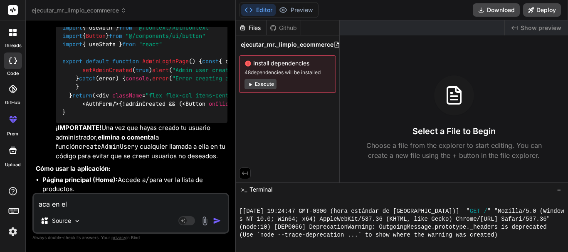
type textarea "aca en el p"
type textarea "x"
type textarea "aca en el pr"
type textarea "x"
type textarea "aca en el pre"
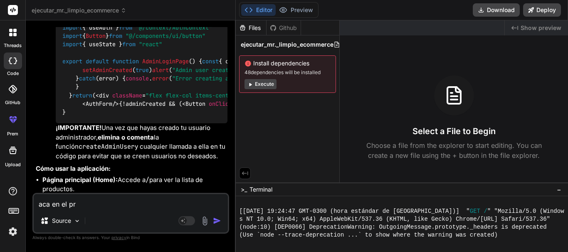
type textarea "x"
type textarea "aca en el prev"
type textarea "x"
type textarea "aca en el previ"
type textarea "x"
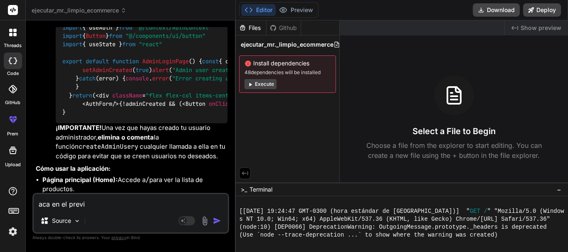
type textarea "aca en el previe"
type textarea "x"
type textarea "aca en el preview"
type textarea "x"
type textarea "aca en el preview"
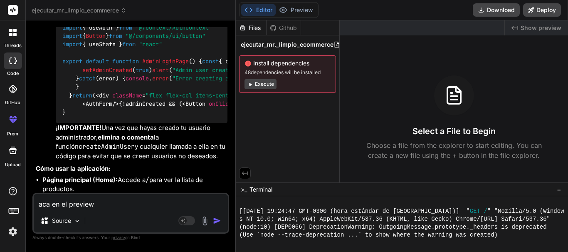
type textarea "x"
type textarea "aca en el preview n"
type textarea "x"
type textarea "aca en el preview no"
type textarea "x"
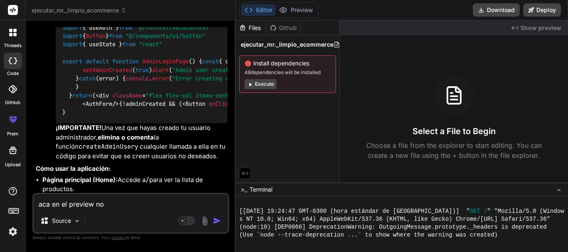
type textarea "aca en el preview no"
type textarea "x"
type textarea "aca en el preview no m"
type textarea "x"
type textarea "aca en el preview no mu"
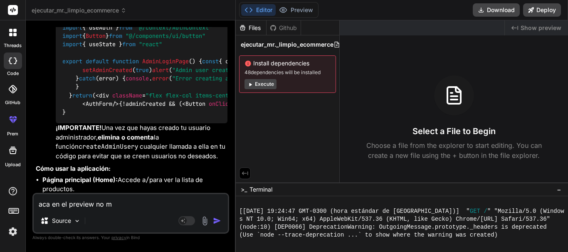
type textarea "x"
type textarea "aca en el preview no mue"
type textarea "x"
type textarea "aca en el preview no mues"
type textarea "x"
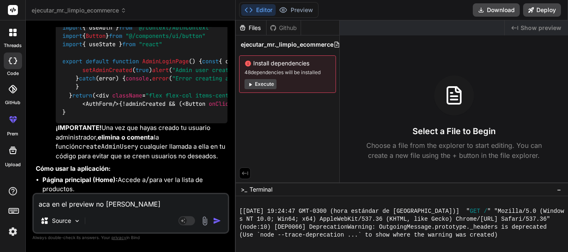
type textarea "aca en el preview no muest"
type textarea "x"
type textarea "aca en el preview no muestr"
type textarea "x"
type textarea "aca en el preview no muestra"
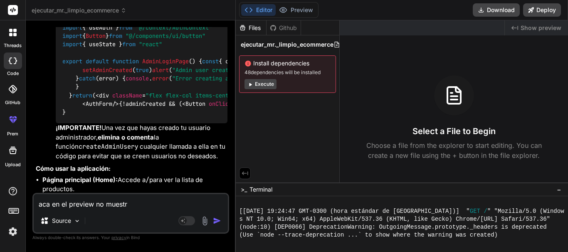
type textarea "x"
type textarea "aca en el preview no muestra"
type textarea "x"
type textarea "aca en el preview no muestra e"
type textarea "x"
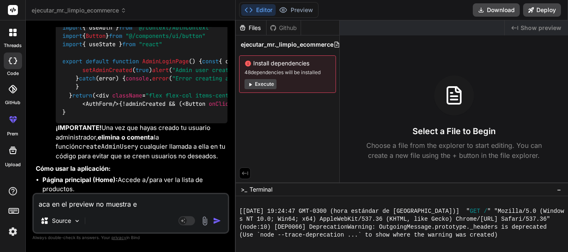
type textarea "aca en el preview no muestra el"
type textarea "x"
type textarea "aca en el preview no muestra el"
type textarea "x"
type textarea "aca en el preview no muestra el p"
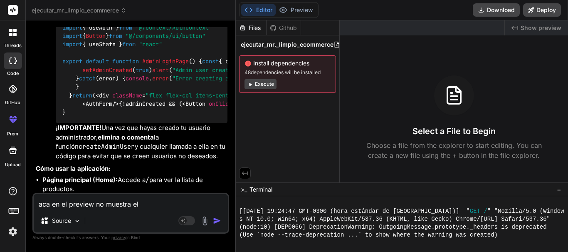
type textarea "x"
type textarea "aca en el preview no muestra el pr"
type textarea "x"
type textarea "aca en el preview no muestra el pro"
type textarea "x"
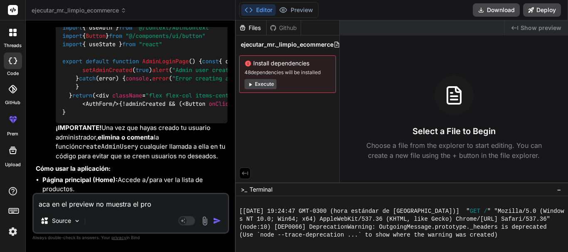
type textarea "aca en el preview no muestra el proy"
type textarea "x"
type textarea "aca en el preview no muestra el proye"
type textarea "x"
type textarea "aca en el preview no muestra el proyec"
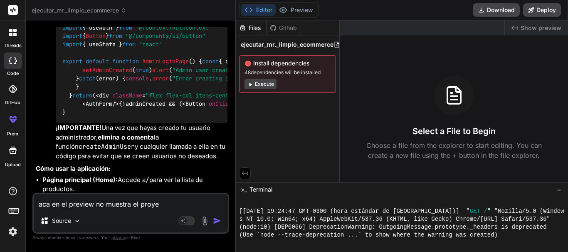
type textarea "x"
type textarea "aca en el preview no muestra el proyect"
type textarea "x"
type textarea "aca en el preview no muestra el proyecto"
type textarea "x"
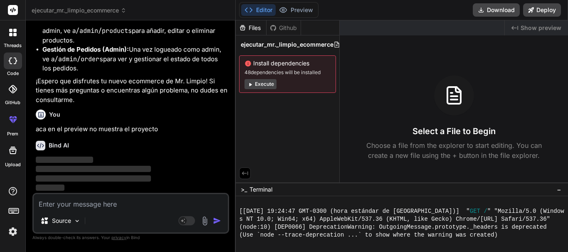
scroll to position [2477, 0]
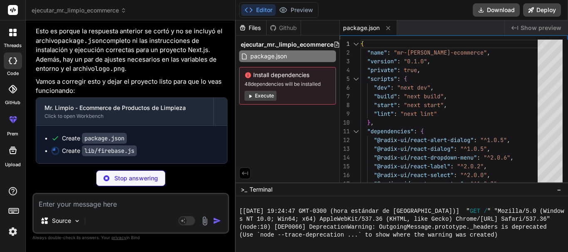
type textarea "x"
type textarea "const app = initializeApp(firebaseConfig); export const auth = getAuth(app); ex…"
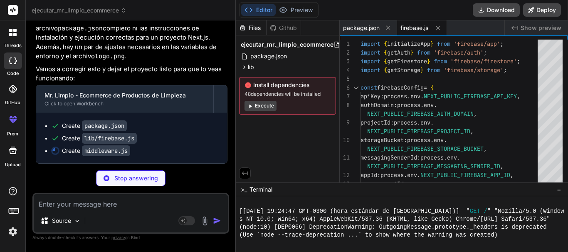
type textarea "x"
type textarea "'/orders'], }"
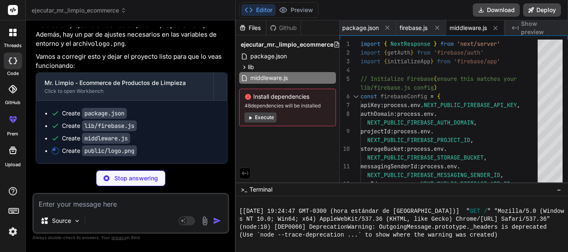
type textarea "x"
type textarea "}) Button.displayName = "Button" export { Button, buttonVariants }"
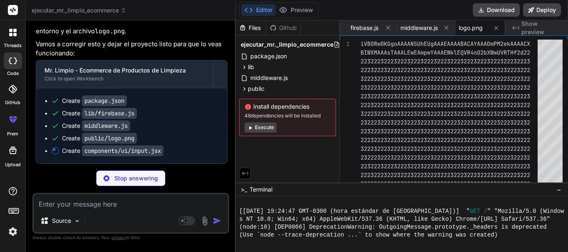
type textarea "x"
type textarea "export { Input }"
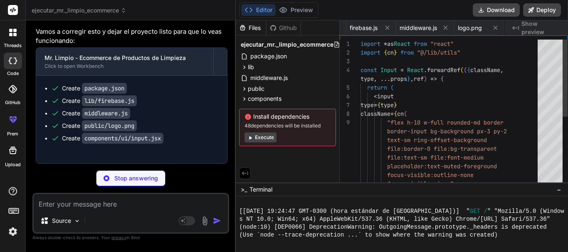
scroll to position [0, 101]
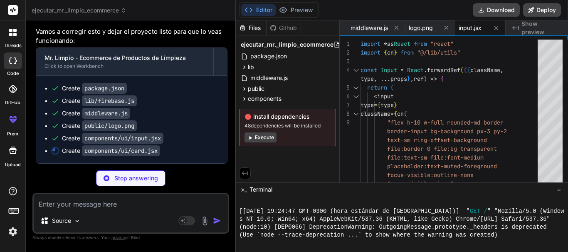
type textarea "x"
type textarea "export { Card, CardHeader, CardFooter, CardTitle, CardDescription, CardContent }"
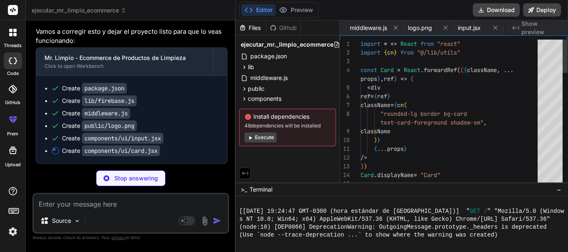
scroll to position [0, 151]
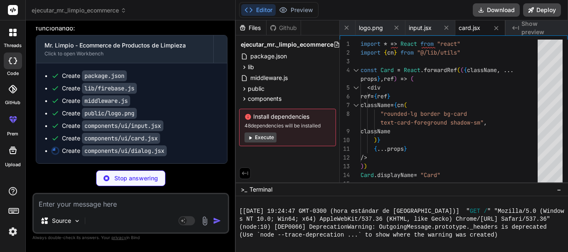
type textarea "x"
type textarea "DialogClose, DialogTrigger, DialogContent, DialogHeader, DialogFooter, DialogTi…"
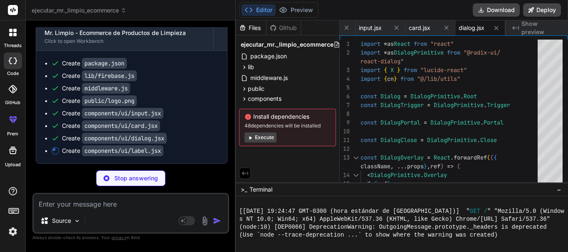
type textarea "x"
type textarea "Label.displayName = LabelPrimitive.Root.displayName export { Label }"
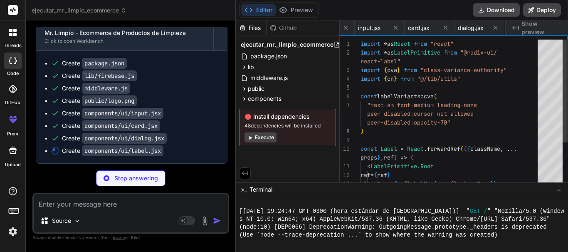
scroll to position [0, 251]
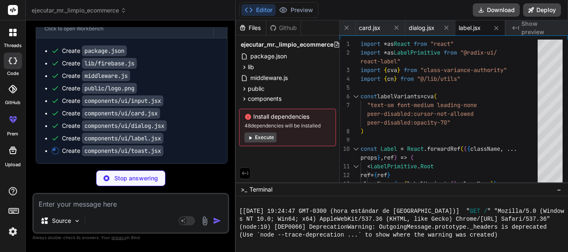
type textarea "x"
type textarea "ToastProvider, ToastViewport, ToastAction, ToastClose, ToastTitle, ToastDescrip…"
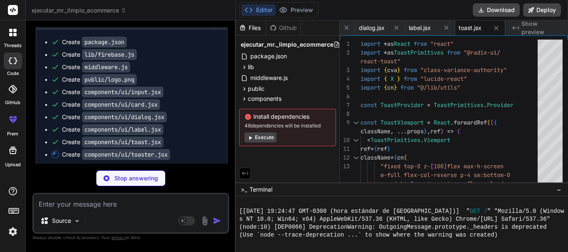
type textarea "x"
type textarea "{action} <ToastClose /> </Toast> ) })} <ToastViewport /> </ToastProvider> ) }"
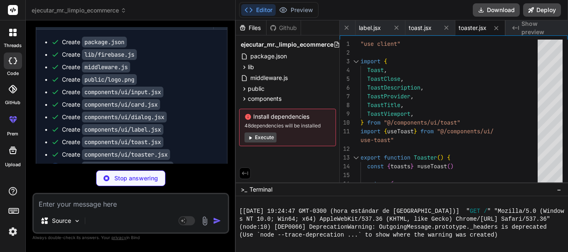
type textarea "x"
type textarea "} return context }"
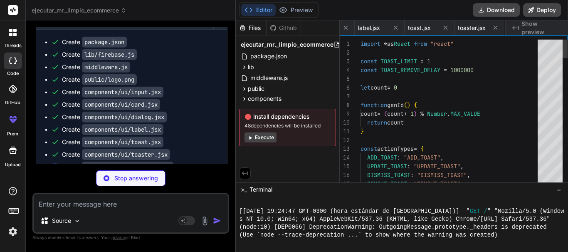
scroll to position [0, 404]
type textarea "x"
type textarea "AlertDialogCancel, }"
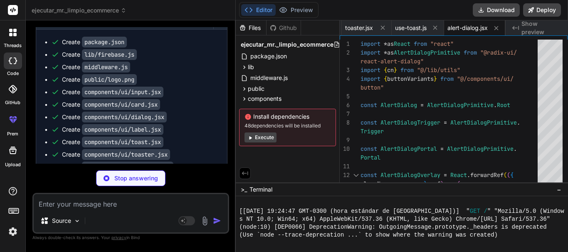
type textarea "x"
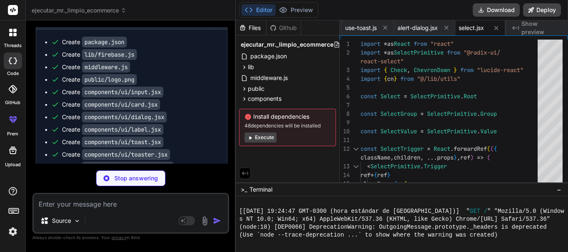
type textarea "x"
type textarea "ref={ref} {...props} /> ) }) Textarea.displayName = "Textarea" export { Textare…"
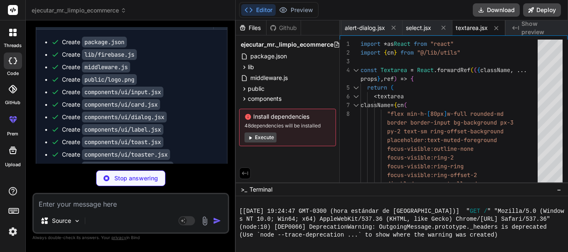
type textarea "x"
type textarea "Table, TableHeader, TableBody, TableFooter, TableHead, TableRow, TableCell, Tab…"
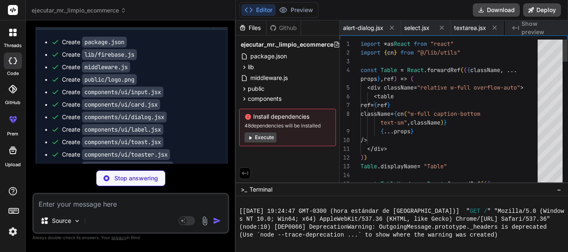
scroll to position [0, 618]
type textarea "x"
type textarea "DropdownMenuSubTrigger, DropdownMenuRadioGroup, }"
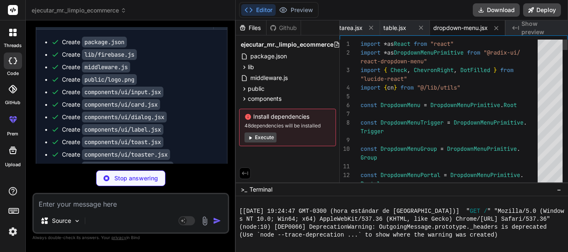
type textarea "x"
type textarea "{...props} /> ) } export { Skeleton }"
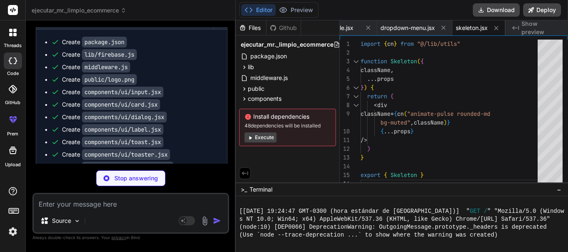
type textarea "x"
type textarea ")} {...props} /> ) ) Separator.displayName = SeparatorPrimitive.Root.displayNam…"
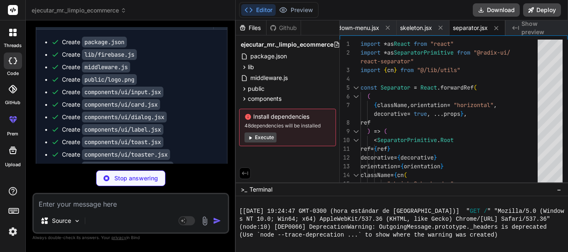
type textarea "x"
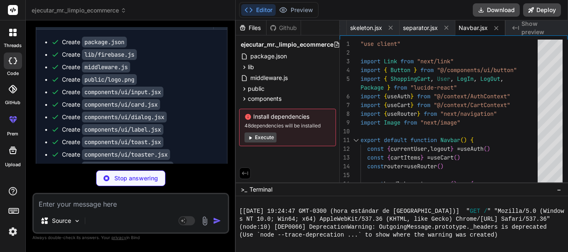
type textarea "x"
type textarea "</footer> ) }"
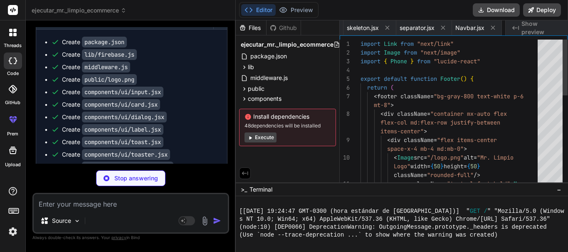
scroll to position [0, 903]
type textarea "x"
type textarea "<Button onClick={handleAddToCart} className="w-full"> Agregar al Carrito </Butt…"
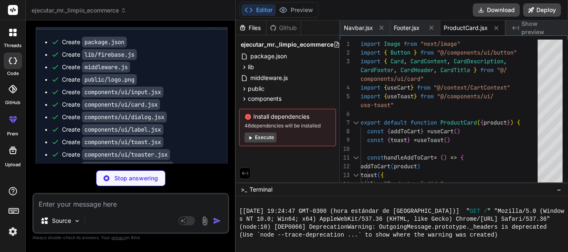
type textarea "x"
type textarea ") }"
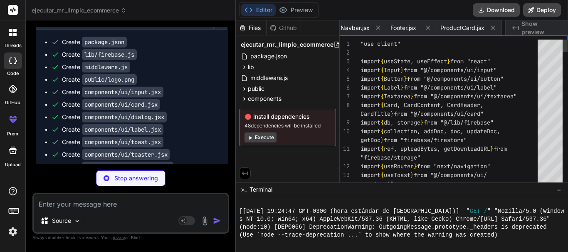
scroll to position [0, 1051]
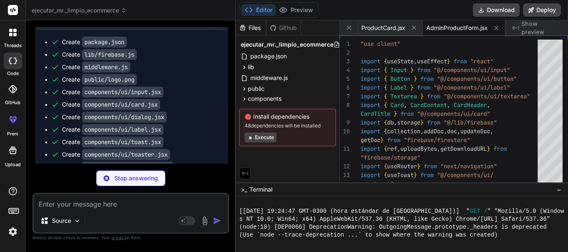
type textarea "x"
type textarea "</Card> ) }"
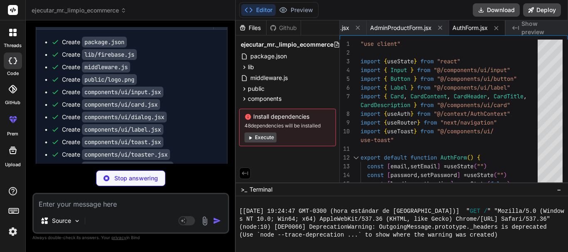
type textarea "x"
type textarea "</AuthContext.Provider> ) } export function useAuth() { return useContext(AuthC…"
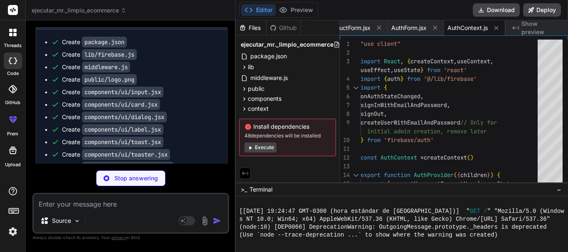
type textarea "x"
type textarea "export function useCart() { return useContext(CartContext) }"
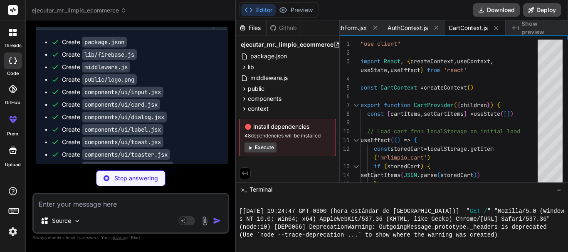
type textarea "x"
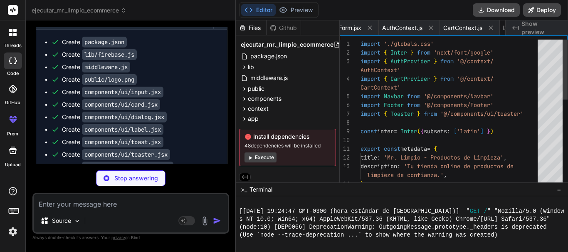
scroll to position [0, 1280]
type textarea "x"
type textarea ") : ( products.map(product => ( <ProductCard key={product.id} product={product}…"
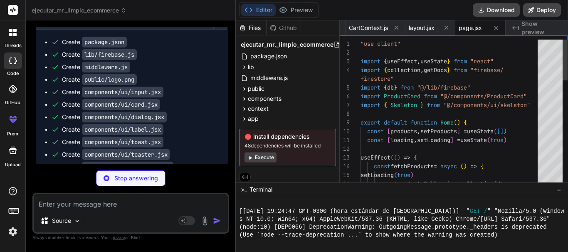
type textarea "x"
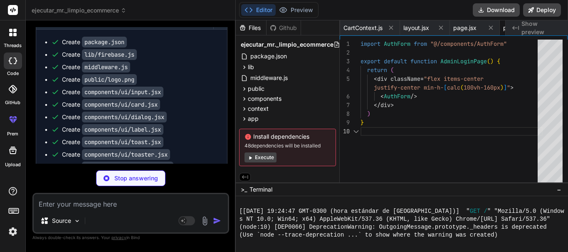
scroll to position [0, 1380]
type textarea "x"
type textarea "</TableBody> </Table> )} </div> ) }"
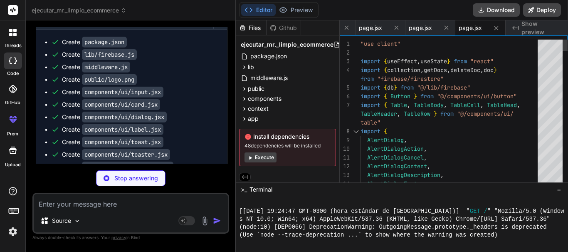
type textarea "x"
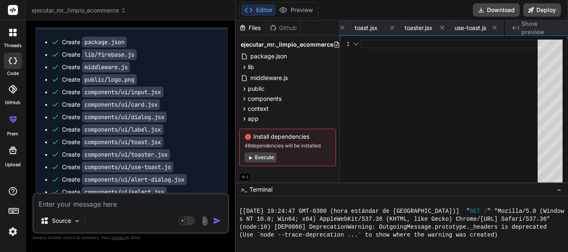
scroll to position [0, 465]
click at [293, 4] on div "Editor Preview" at bounding box center [278, 10] width 79 height 16
click at [290, 14] on button "Preview" at bounding box center [296, 10] width 41 height 12
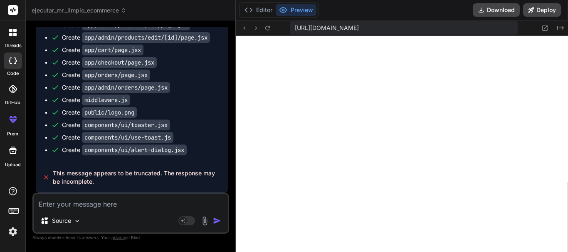
scroll to position [3439, 0]
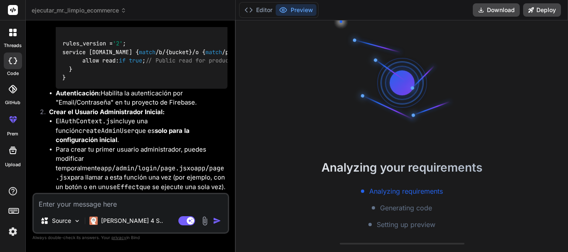
scroll to position [1582, 0]
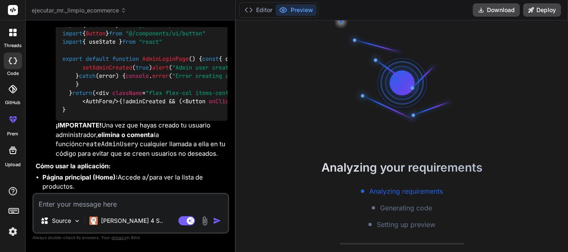
click at [45, 153] on li "Crear el Usuario Administrador Inicial: El AuthContext.js incluye una función c…" at bounding box center [134, 8] width 185 height 300
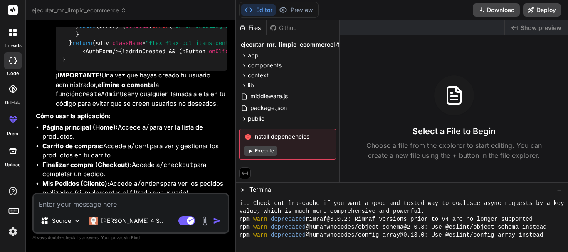
scroll to position [103, 0]
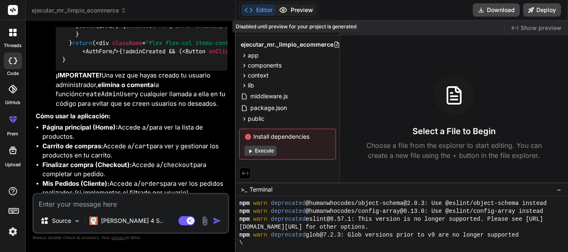
type textarea "x"
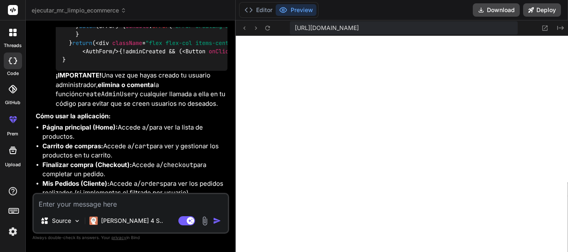
scroll to position [688, 0]
click at [112, 204] on textarea at bounding box center [131, 201] width 194 height 15
type textarea "s"
type textarea "x"
type textarea "si"
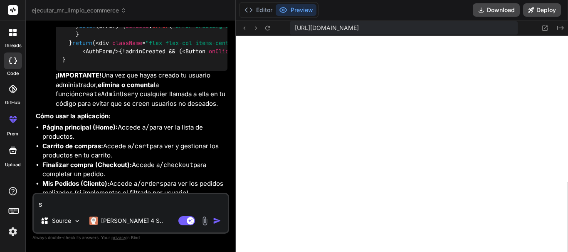
type textarea "x"
type textarea "sig"
type textarea "x"
type textarea "sigu"
type textarea "x"
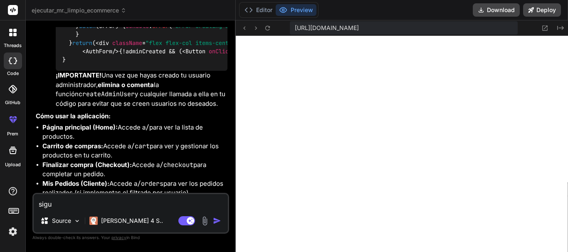
type textarea "sigue"
type textarea "x"
type textarea "sigue"
type textarea "x"
type textarea "sigue m"
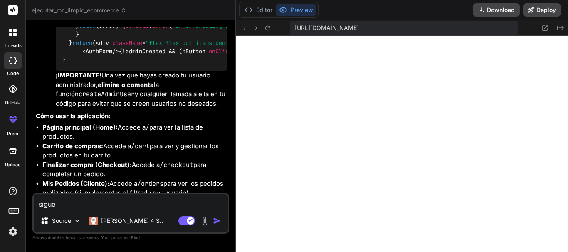
type textarea "x"
type textarea "sigue mo"
type textarea "x"
type textarea "sigue mos"
type textarea "x"
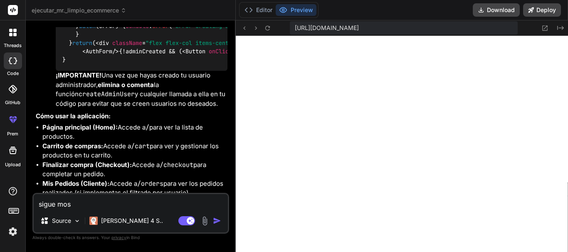
type textarea "sigue most"
type textarea "x"
type textarea "sigue mostr"
type textarea "x"
type textarea "sigue mostra"
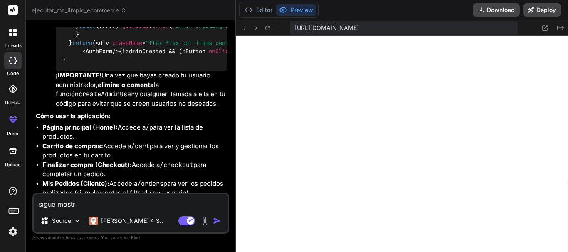
type textarea "x"
type textarea "sigue mostran"
type textarea "x"
type textarea "sigue mostrand"
type textarea "x"
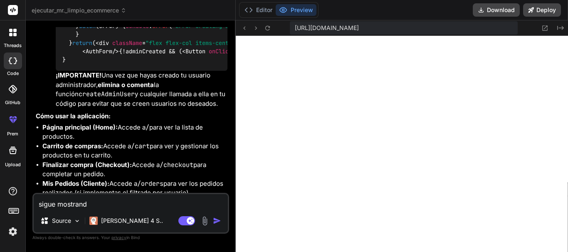
type textarea "sigue mostrando"
type textarea "x"
type textarea "sigue mostrando"
type textarea "x"
type textarea "sigue mostrando e"
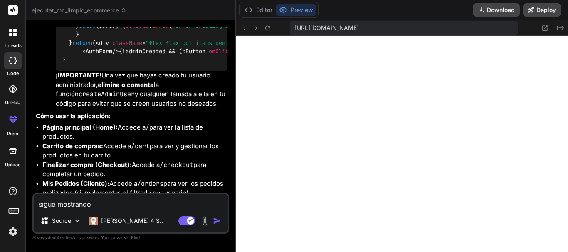
type textarea "x"
type textarea "sigue mostrando er"
type textarea "x"
type textarea "sigue mostrando err"
type textarea "x"
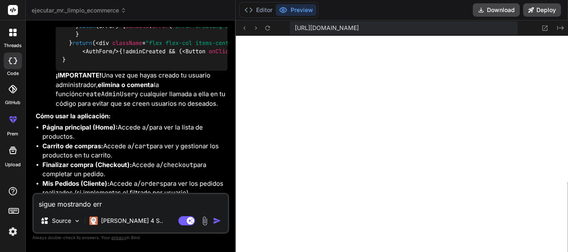
type textarea "sigue mostrando erro"
type textarea "x"
type textarea "sigue mostrando error"
type textarea "x"
type textarea "sigue mostrando errore"
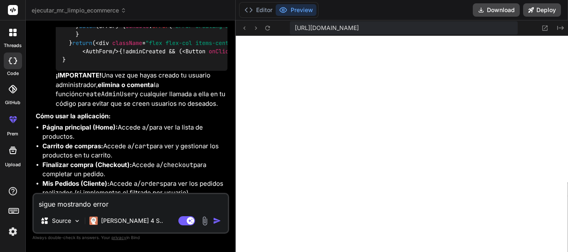
type textarea "x"
type textarea "sigue mostrando errores"
type textarea "x"
type textarea "sigue mostrando errores"
type textarea "x"
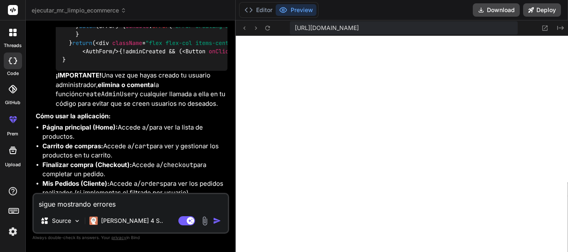
type textarea "sigue mostrando errores t"
type textarea "x"
type textarea "sigue mostrando errores te"
type textarea "x"
type textarea "sigue mostrando errores te"
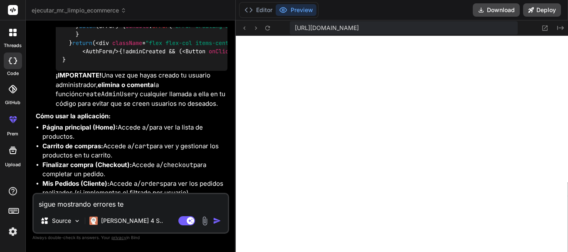
type textarea "x"
type textarea "sigue mostrando errores te p"
type textarea "x"
type textarea "sigue mostrando errores te pu"
type textarea "x"
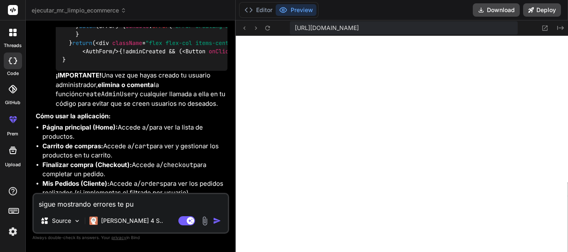
type textarea "sigue mostrando errores [PERSON_NAME]"
type textarea "x"
type textarea "sigue mostrando errores te pued"
type textarea "x"
type textarea "sigue mostrando errores te puede"
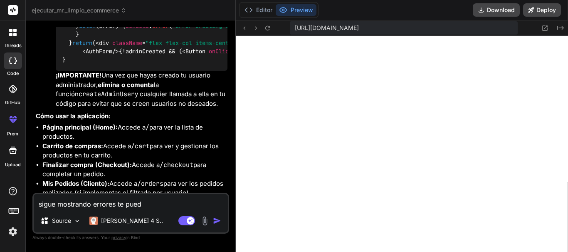
type textarea "x"
type textarea "sigue mostrando errores te puedes"
type textarea "x"
type textarea "sigue mostrando errores te puedes"
type textarea "x"
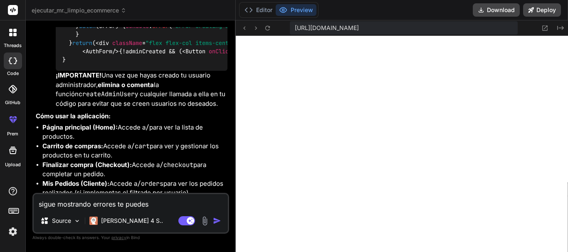
type textarea "sigue mostrando errores te puedes f"
type textarea "x"
type textarea "sigue mostrando errores te puedes fi"
type textarea "x"
type textarea "sigue mostrando errores te puedes fij"
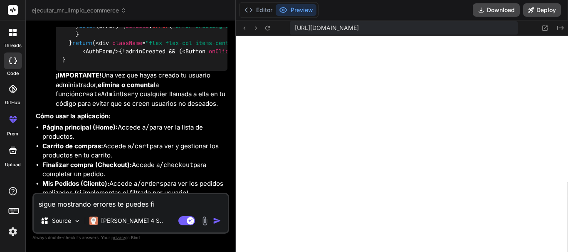
type textarea "x"
type textarea "sigue mostrando errores te puedes fija"
type textarea "x"
type textarea "sigue mostrando errores te puedes fijar"
type textarea "x"
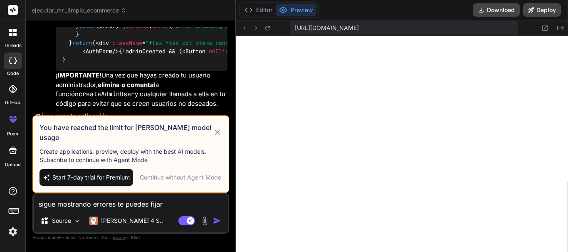
type textarea "sigue mostrando errores te puedes fijar"
click at [141, 179] on div "Continue without Agent Mode" at bounding box center [181, 177] width 82 height 8
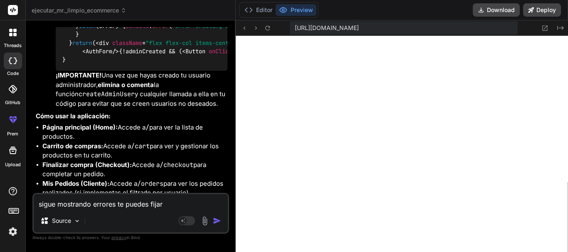
click at [188, 208] on textarea "sigue mostrando errores te puedes fijar" at bounding box center [131, 201] width 194 height 15
type textarea "x"
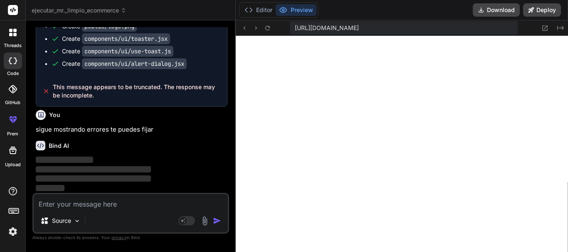
scroll to position [3114, 0]
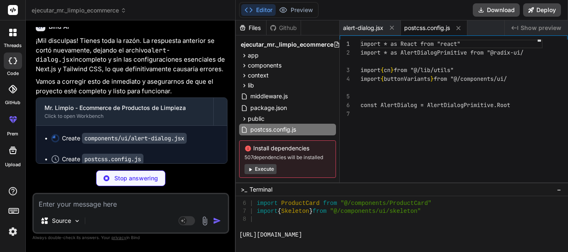
type textarea "x"
type textarea "module.exports = { plugins: { tailwindcss: {}, autoprefixer: {}, }, }"
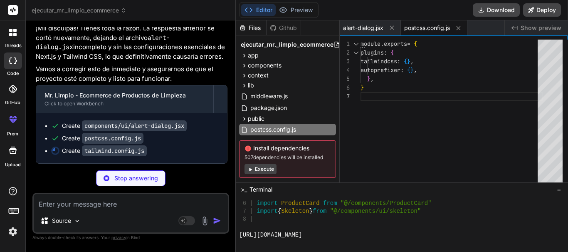
type textarea "x"
type textarea "ease-out", "accordion-up": "accordion-up 0.2s ease-out", }, }, }, plugins: [req…"
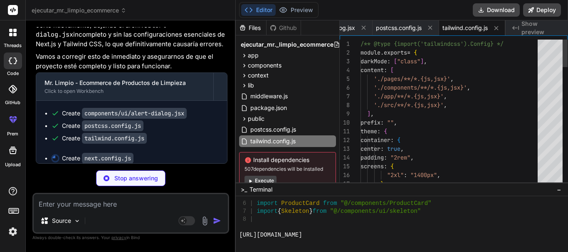
type textarea "x"
type textarea "/** @type {import('next').NextConfig} */ const nextConfig = { images: { domains…"
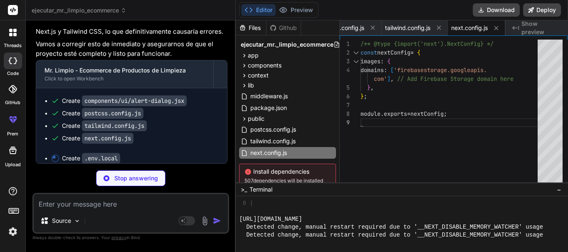
type textarea "x"
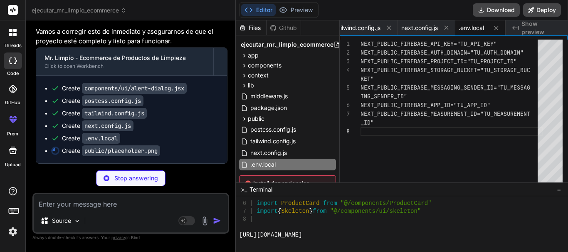
scroll to position [1020, 0]
click at [293, 12] on button "Preview" at bounding box center [296, 10] width 41 height 12
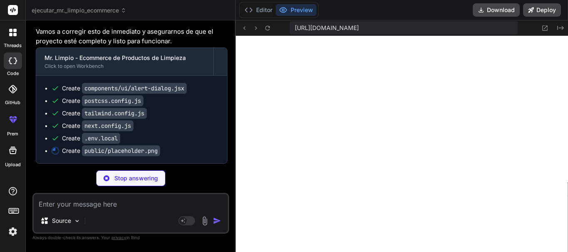
click at [188, 177] on div "Stop answering" at bounding box center [130, 178] width 197 height 16
click at [261, 7] on button "Editor" at bounding box center [258, 10] width 35 height 12
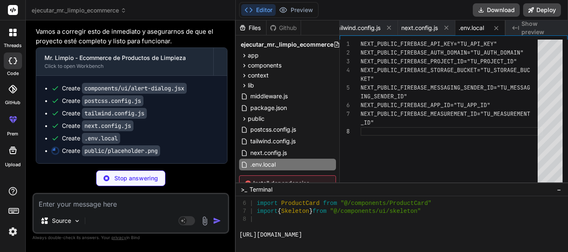
type textarea "x"
click at [241, 4] on button "Editor" at bounding box center [258, 10] width 35 height 12
type textarea "x"
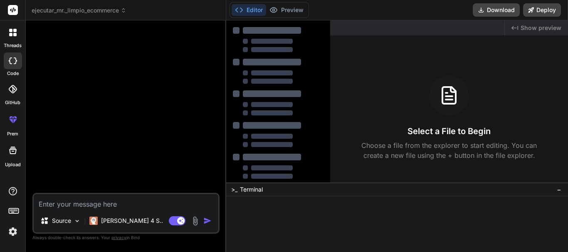
type textarea "x"
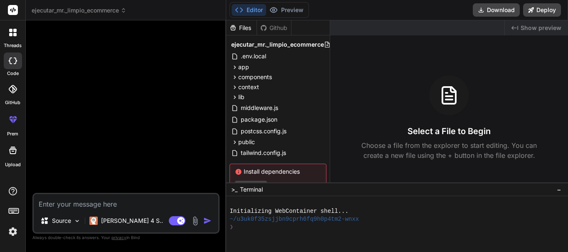
click at [361, 223] on div "❯" at bounding box center [394, 227] width 329 height 8
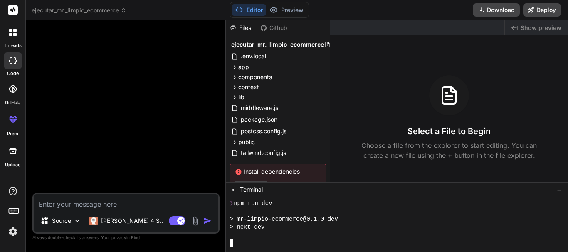
scroll to position [47, 0]
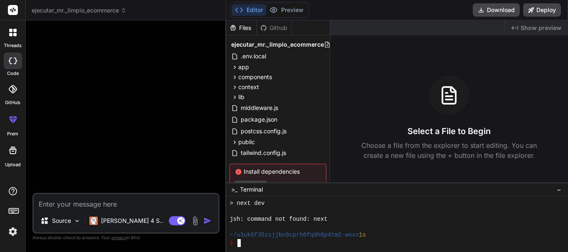
click at [332, 209] on div at bounding box center [394, 211] width 329 height 8
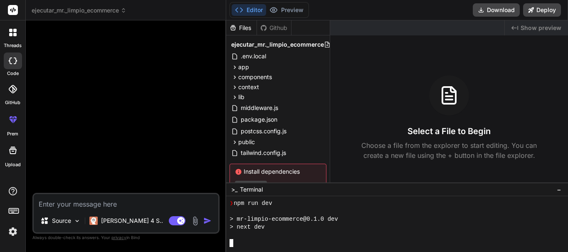
scroll to position [111, 0]
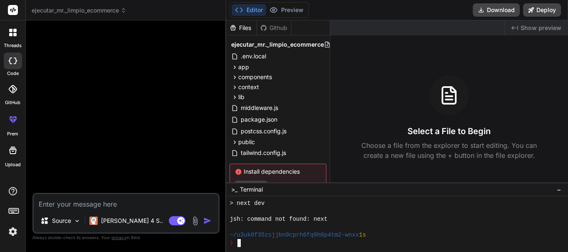
click at [375, 222] on div "jsh: command not found: next" at bounding box center [394, 219] width 329 height 8
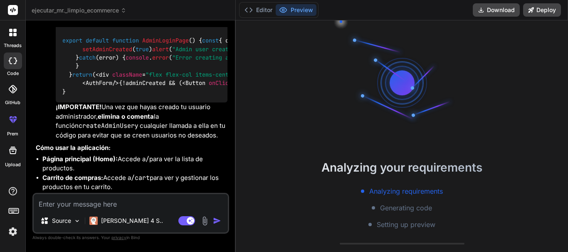
scroll to position [1641, 0]
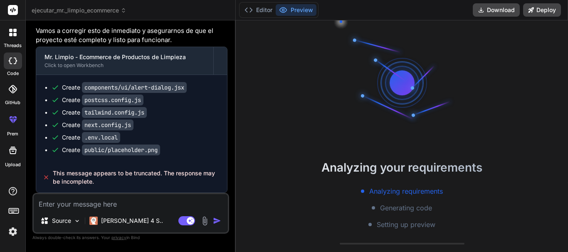
scroll to position [3131, 0]
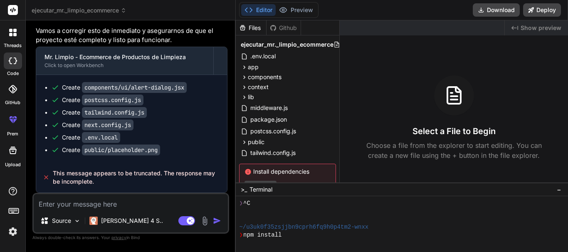
type textarea "x"
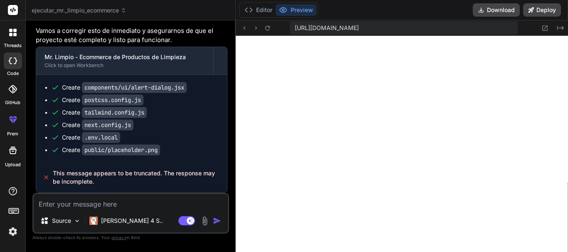
scroll to position [490, 0]
click at [145, 201] on textarea at bounding box center [131, 201] width 194 height 15
type textarea "q"
type textarea "x"
type textarea "qu"
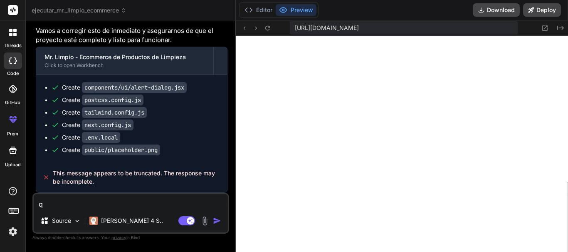
type textarea "x"
type textarea "que"
type textarea "x"
type textarea "que"
type textarea "x"
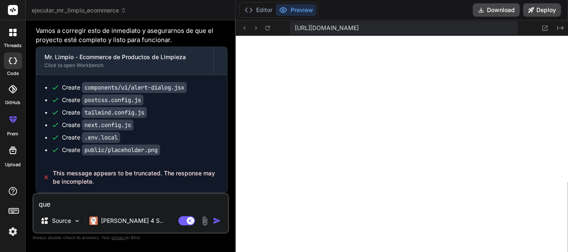
type textarea "que p"
type textarea "x"
type textarea "que pa"
type textarea "x"
type textarea "que pas"
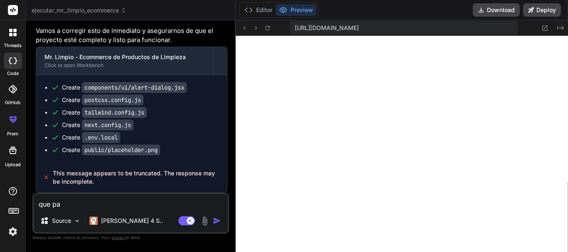
type textarea "x"
type textarea "que paso"
type textarea "x"
type textarea "que paso"
type textarea "x"
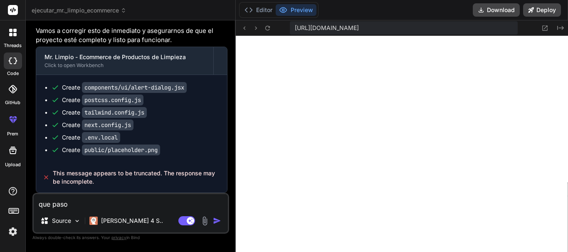
type textarea "que paso s"
type textarea "x"
type textarea "que paso si"
type textarea "x"
type textarea "que paso sig"
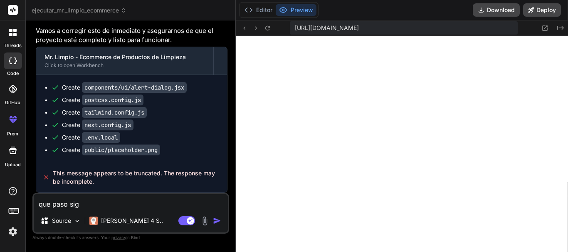
type textarea "x"
type textarea "que paso sigu"
type textarea "x"
type textarea "que paso sigue"
type textarea "x"
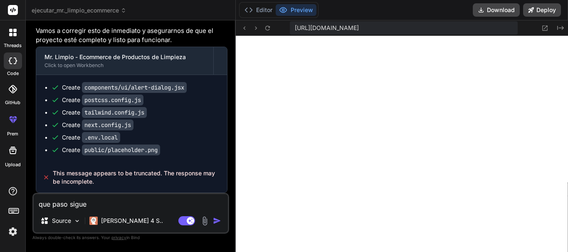
type textarea "que paso sigue"
type textarea "x"
type textarea "que paso sigue m"
type textarea "x"
type textarea "que paso sigue mo"
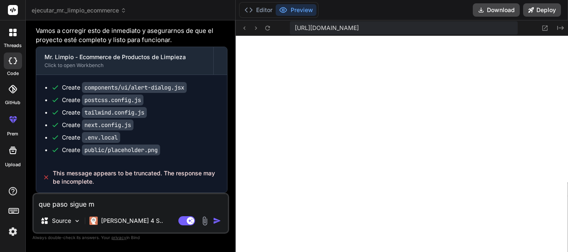
type textarea "x"
type textarea "que paso sigue mos"
type textarea "x"
type textarea "que paso sigue most"
type textarea "x"
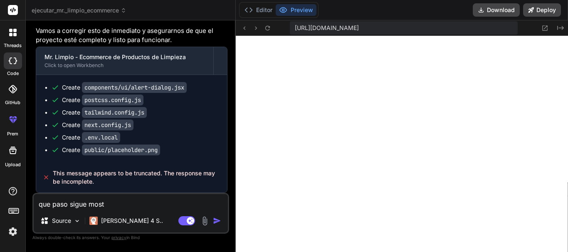
type textarea "que paso sigue mostr"
type textarea "x"
type textarea "que paso sigue mostra"
type textarea "x"
type textarea "que paso sigue mostran"
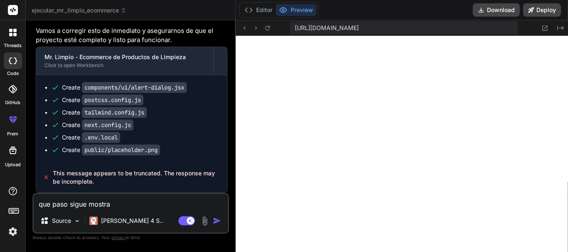
type textarea "x"
type textarea "que paso sigue mostrand"
type textarea "x"
type textarea "que paso sigue mostrando"
type textarea "x"
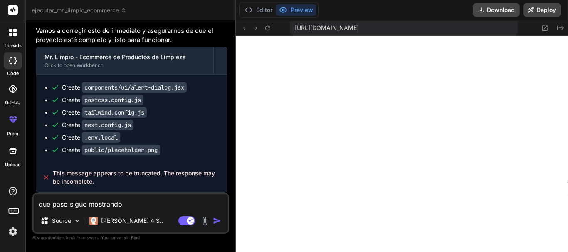
type textarea "que paso sigue mostrando"
type textarea "x"
type textarea "que paso sigue mostrando e"
type textarea "x"
type textarea "que paso sigue mostrando er"
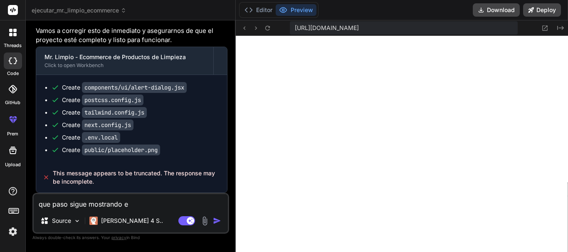
type textarea "x"
type textarea "que paso sigue mostrando err"
type textarea "x"
type textarea "que paso sigue mostrando erro"
type textarea "x"
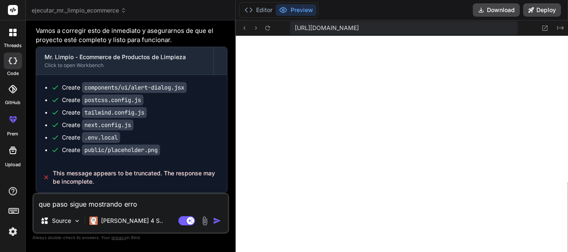
type textarea "que paso sigue mostrando error"
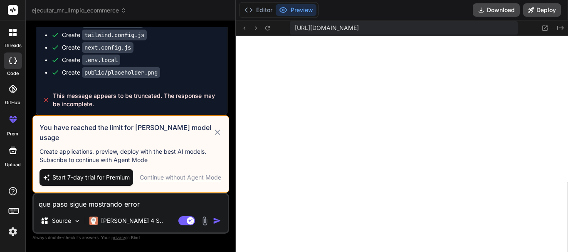
type textarea "x"
type textarea "que paso sigue mostrando error"
click at [171, 175] on div "Continue without Agent Mode" at bounding box center [181, 177] width 82 height 8
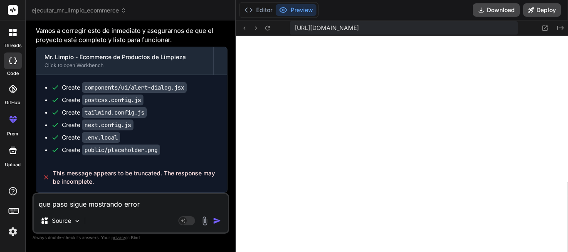
click at [214, 216] on div "Agent Mode. When this toggle is activated, AI automatically makes decisions, re…" at bounding box center [201, 221] width 48 height 10
click at [194, 204] on textarea "que paso sigue mostrando error" at bounding box center [131, 201] width 194 height 15
type textarea "x"
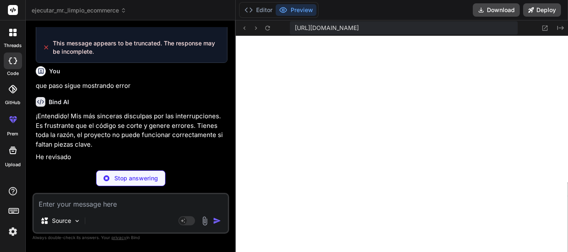
scroll to position [3217, 0]
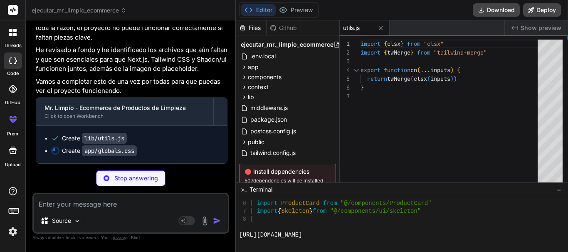
type textarea "x"
type textarea "@layer base { * { @apply border-border; } body { @apply bg-background text-fore…"
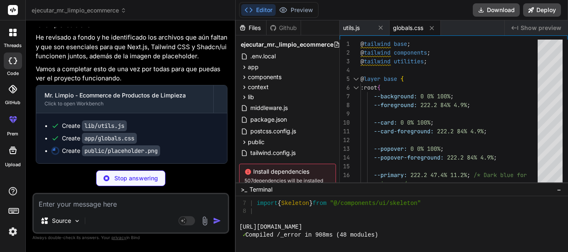
scroll to position [498, 0]
click at [196, 164] on div "You como va el proyecto me salta muchos errrore Bind AI ¡No te preocupes! Vamos…" at bounding box center [130, 139] width 197 height 224
click at [281, 10] on icon at bounding box center [283, 10] width 8 height 8
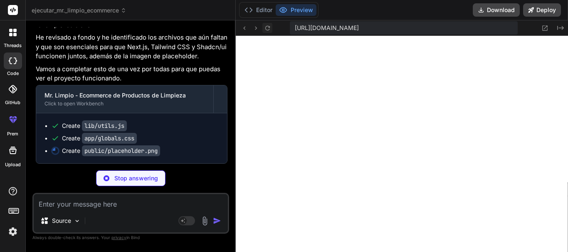
click at [269, 27] on icon at bounding box center [268, 27] width 5 height 5
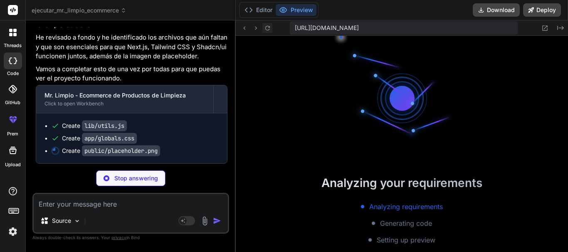
scroll to position [664, 0]
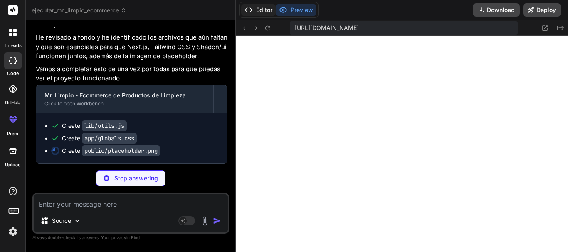
click at [264, 7] on button "Editor" at bounding box center [258, 10] width 35 height 12
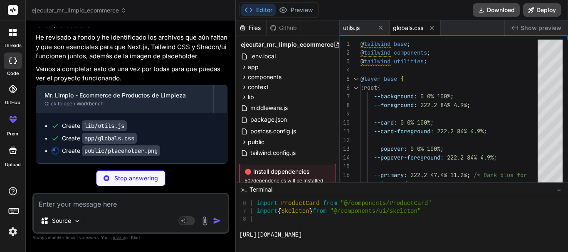
type textarea "x"
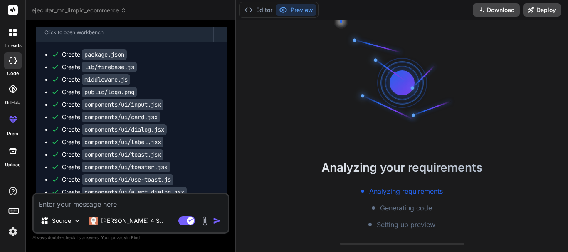
scroll to position [1672, 0]
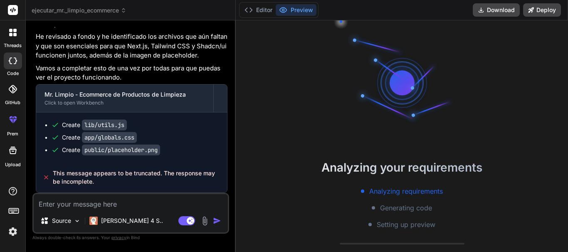
scroll to position [3125, 0]
click at [262, 13] on button "Editor" at bounding box center [258, 10] width 35 height 12
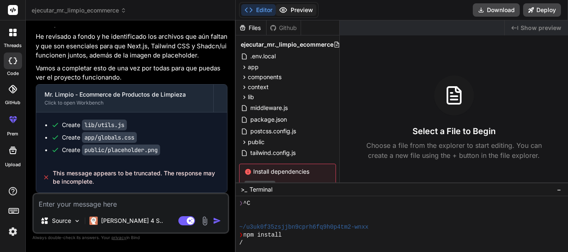
click at [287, 11] on icon at bounding box center [283, 10] width 8 height 8
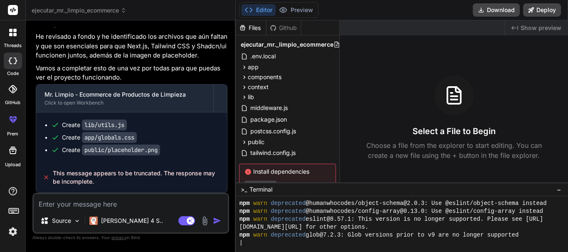
scroll to position [103, 0]
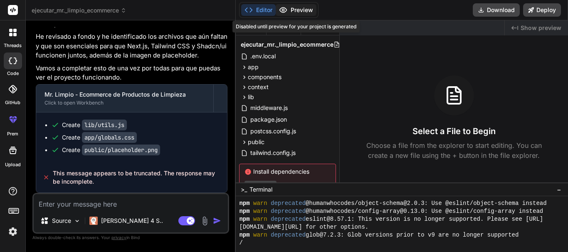
type textarea "x"
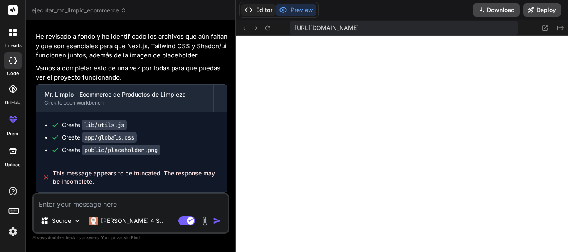
scroll to position [569, 0]
click at [145, 202] on textarea at bounding box center [131, 201] width 194 height 15
type textarea "e"
type textarea "x"
type textarea "es"
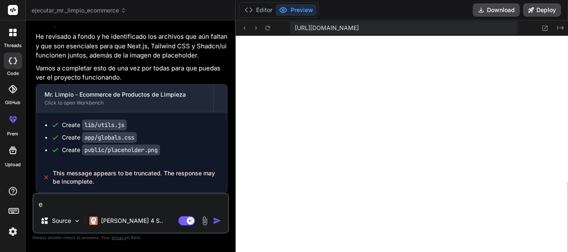
type textarea "x"
type textarea "est"
type textarea "x"
type textarea "este"
type textarea "x"
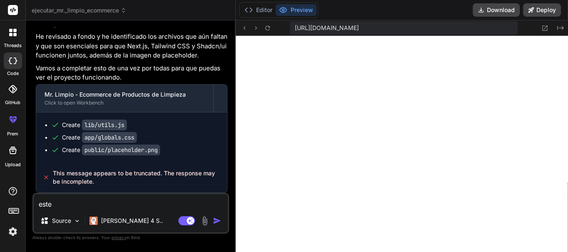
type textarea "este"
type textarea "x"
type textarea "este e"
type textarea "x"
type textarea "este es"
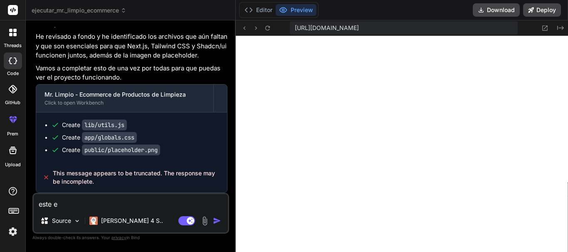
type textarea "x"
type textarea "este es"
type textarea "x"
type textarea "este es e"
type textarea "x"
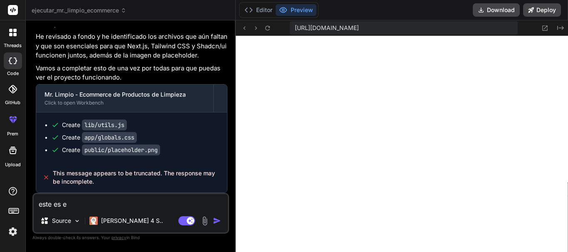
type textarea "este es el"
type textarea "x"
type textarea "este es el"
type textarea "x"
type textarea "este es el e"
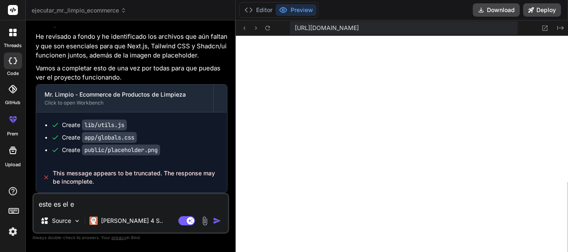
type textarea "x"
type textarea "este es el er"
type textarea "x"
type textarea "este es el err"
type textarea "x"
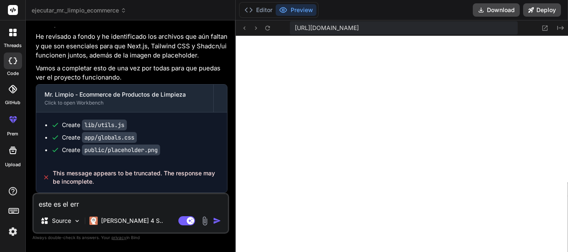
type textarea "este es el erro"
type textarea "x"
type textarea "este es el error"
type textarea "x"
type textarea "este es el error"
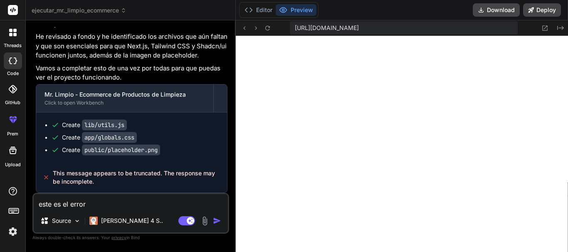
type textarea "x"
type textarea "este es el error l"
type textarea "x"
type textarea "este es el error lo"
type textarea "x"
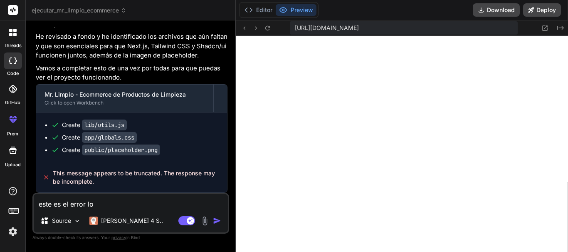
type textarea "este es el error lo"
type textarea "x"
type textarea "este es el error lo p"
type textarea "x"
type textarea "este es el error lo pu"
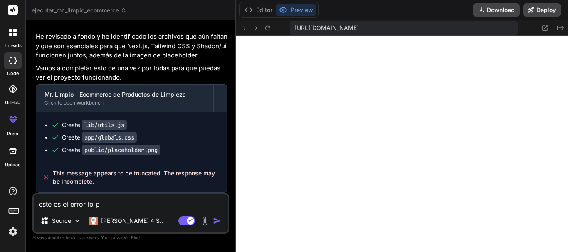
type textarea "x"
type textarea "este es el error lo pue"
type textarea "x"
type textarea "este es el error lo pued"
type textarea "x"
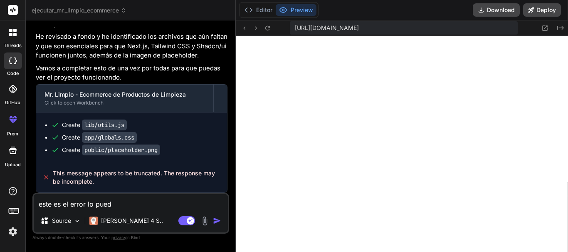
type textarea "este es el error lo puede"
type textarea "x"
type textarea "este es el error lo puedes"
type textarea "x"
type textarea "este es el error lo puedes"
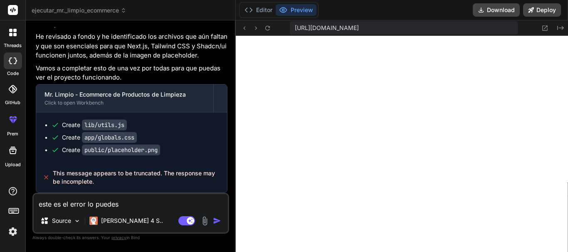
type textarea "x"
type textarea "este es el error lo puedes s"
type textarea "x"
type textarea "este es el error lo puedes so"
type textarea "x"
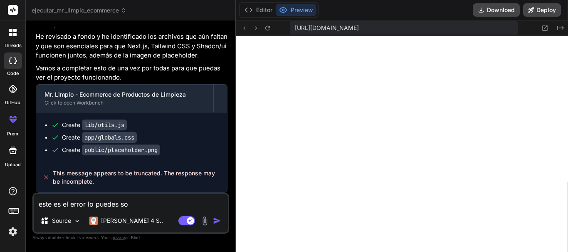
type textarea "este es el error lo puedes sol"
type textarea "x"
type textarea "este es el error lo puedes solu"
type textarea "x"
type textarea "este es el error lo puedes soluc"
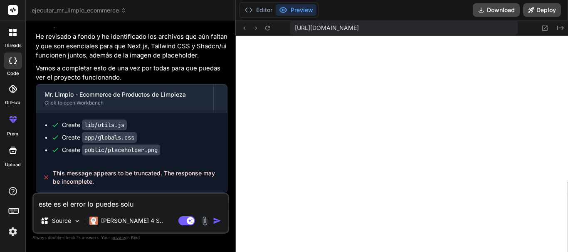
type textarea "x"
type textarea "este es el error lo puedes soluci"
type textarea "x"
type textarea "este es el error lo puedes solucio"
type textarea "x"
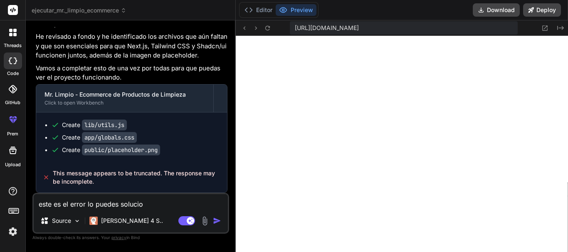
type textarea "este es el error lo puedes solucion"
type textarea "x"
type textarea "este es el error lo puedes soluciona"
type textarea "x"
type textarea "este es el error lo puedes solucionar"
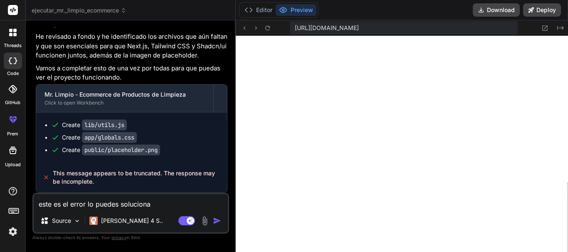
type textarea "x"
type textarea "este es el error lo puedes solucionar"
type textarea "x"
paste textarea "./app/page.jsx:5:0 Module not found: Can't resolve '@/lib/firebase' 3 | import …"
type textarea "este es el error lo puedes solucionar ./app/page.jsx:5:0 Module not found: Can'…"
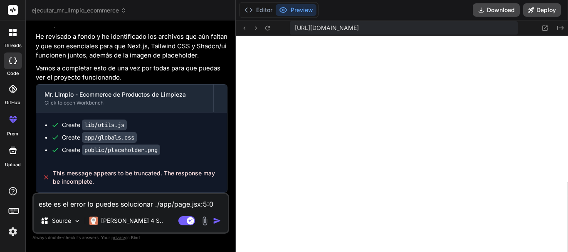
scroll to position [31, 0]
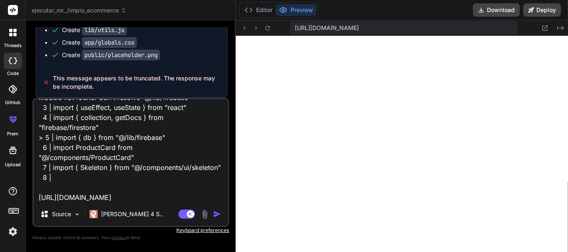
type textarea "x"
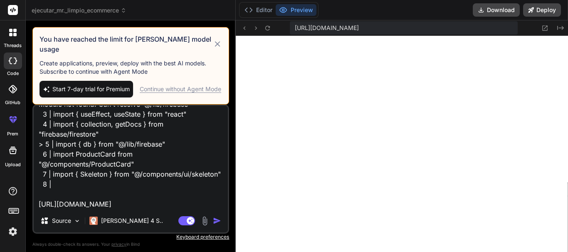
type textarea "este es el error lo puedes solucionar ./app/page.jsx:5:0 Module not found: Can'…"
click at [159, 85] on div "Continue without Agent Mode" at bounding box center [181, 89] width 82 height 8
type textarea "x"
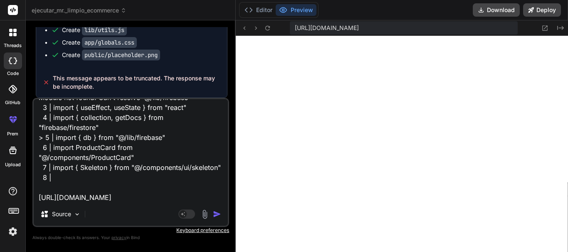
click at [206, 196] on textarea "este es el error lo puedes solucionar ./app/page.jsx:5:0 Module not found: Can'…" at bounding box center [131, 150] width 194 height 103
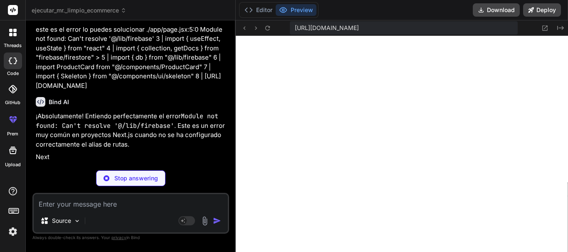
scroll to position [3268, 0]
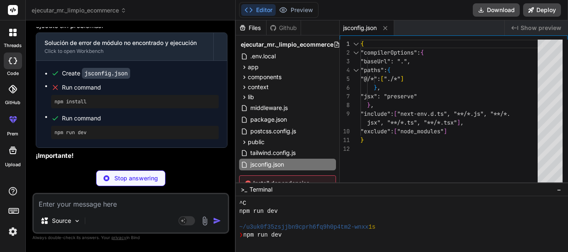
type textarea "x"
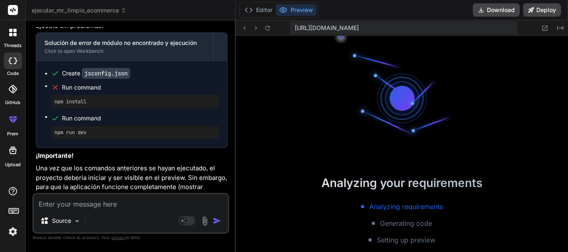
scroll to position [1273, 0]
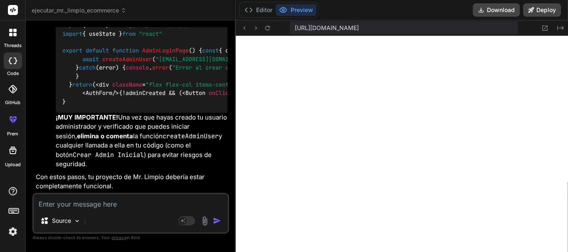
scroll to position [4231, 0]
click at [303, 4] on button "Preview" at bounding box center [296, 10] width 41 height 12
click at [268, 27] on icon at bounding box center [267, 28] width 7 height 7
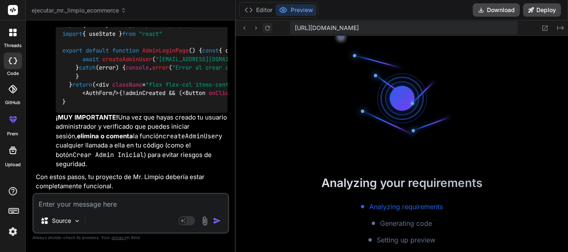
click at [268, 27] on icon at bounding box center [267, 28] width 7 height 7
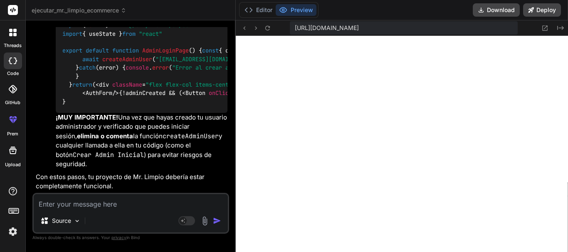
click at [124, 203] on textarea at bounding box center [131, 201] width 194 height 15
type textarea "m"
type textarea "x"
type textarea "mi"
type textarea "x"
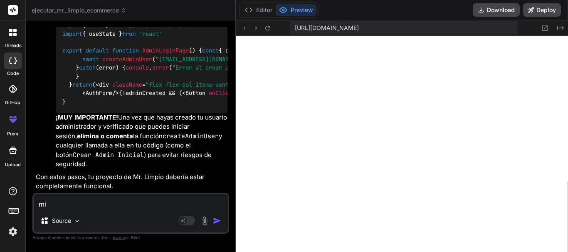
type textarea "mir"
type textarea "x"
type textarea "mira"
type textarea "x"
type textarea "mira"
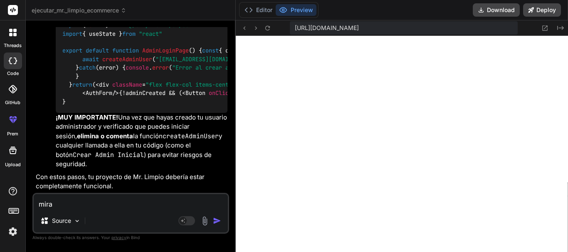
type textarea "x"
type textarea "mira e"
type textarea "x"
type textarea "mira es"
type textarea "x"
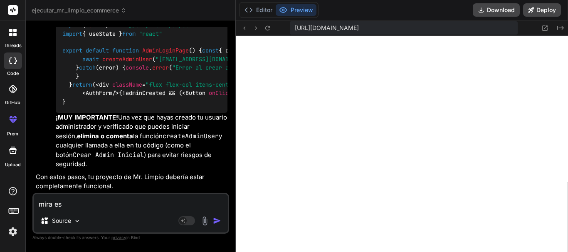
type textarea "mira est"
type textarea "x"
type textarea "mira este"
type textarea "x"
type textarea "mira este"
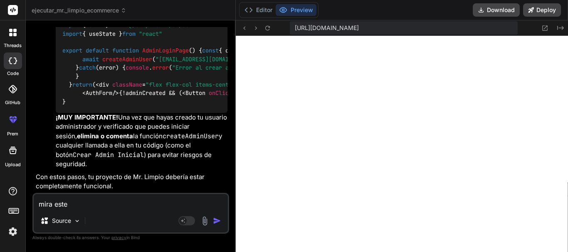
type textarea "x"
type textarea "mira este a"
type textarea "x"
type textarea "mira este ah"
type textarea "x"
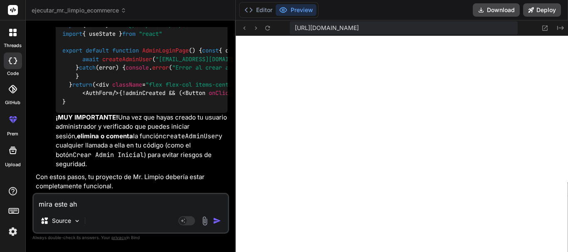
type textarea "mira este aho"
type textarea "x"
type textarea "mira este ahor"
type textarea "x"
type textarea "mira este ahora"
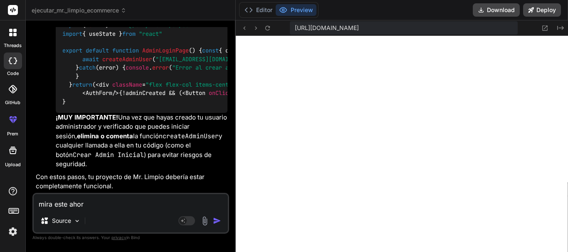
type textarea "x"
type textarea "mira este ahora"
type textarea "x"
paste textarea "./components/Navbar.jsx:4:0 Module not found: Can't resolve '@/components/ui/bu…"
type textarea "mira este ahora ./components/Navbar.jsx:4:0 Module not found: Can't resolve '@/…"
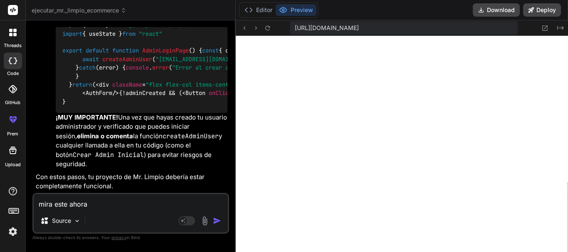
type textarea "x"
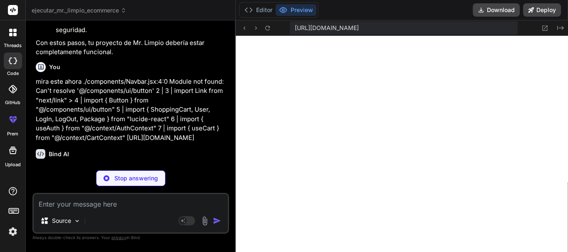
scroll to position [4383, 0]
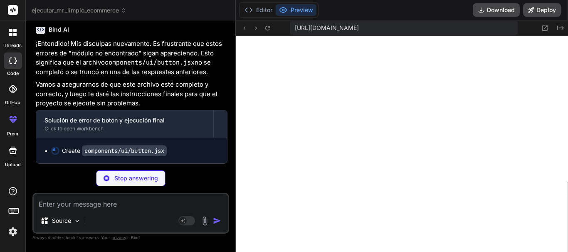
type textarea "x"
type textarea "}) Button.displayName = "Button" export { Button, buttonVariants }"
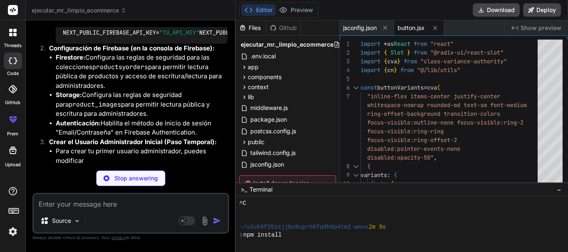
scroll to position [1320, 0]
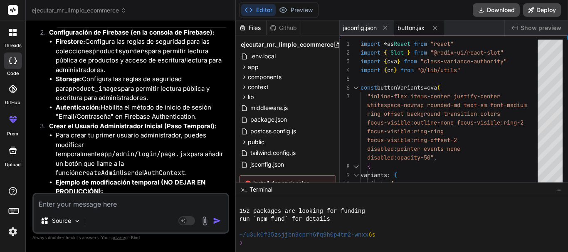
type textarea "x"
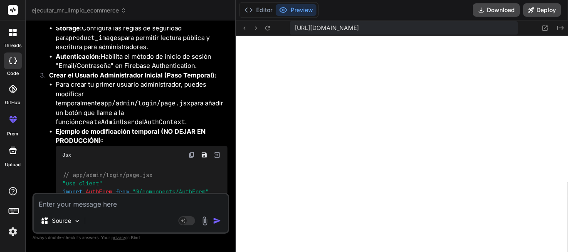
scroll to position [2000, 0]
click at [91, 200] on textarea at bounding box center [131, 201] width 194 height 15
type textarea "s"
type textarea "x"
type textarea "si"
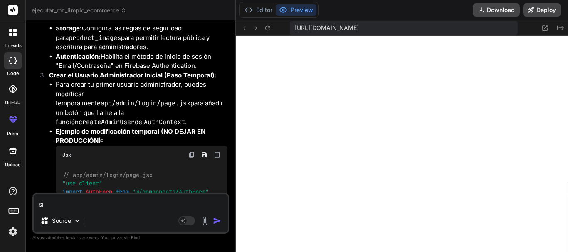
type textarea "x"
type textarea "sig"
type textarea "x"
type textarea "sigu"
type textarea "x"
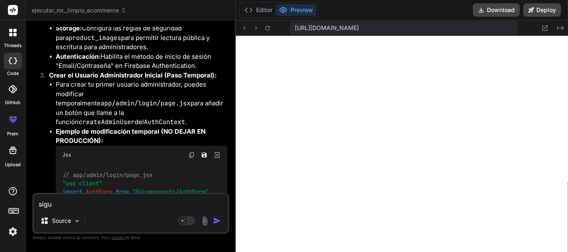
type textarea "sigue"
type textarea "x"
type textarea "siguen"
type textarea "x"
type textarea "siguen"
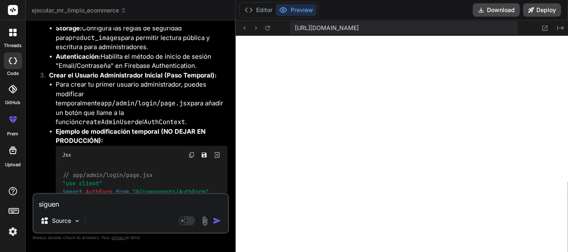
type textarea "x"
type textarea "siguen l"
type textarea "x"
type textarea "siguen lo"
type textarea "x"
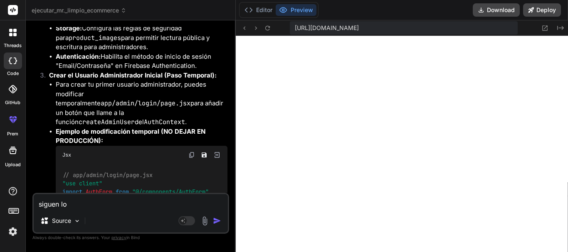
type textarea "siguen los"
type textarea "x"
type textarea "siguen los"
type textarea "x"
type textarea "siguen los e"
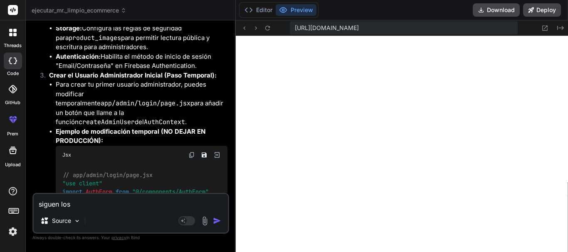
type textarea "x"
type textarea "siguen los er"
type textarea "x"
type textarea "siguen los err"
type textarea "x"
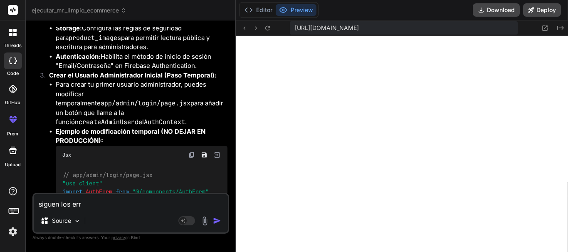
type textarea "siguen los erro"
type textarea "x"
type textarea "siguen los error"
type textarea "x"
type textarea "siguen los errore"
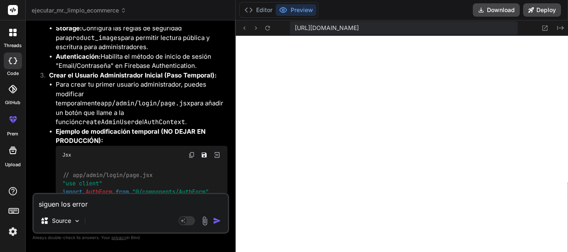
type textarea "x"
type textarea "siguen los errores"
type textarea "x"
type textarea "siguen los errores"
type textarea "x"
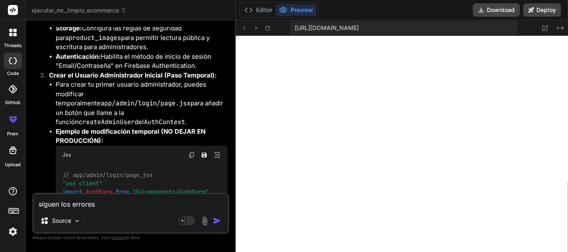
paste textarea "./components/ui/card.jsx NonErrorEmittedError: (Emitted value instead of an ins…"
type textarea "siguen los errores ./components/ui/card.jsx NonErrorEmittedError: (Emitted valu…"
type textarea "x"
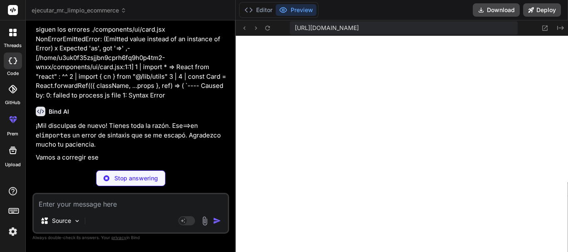
scroll to position [5458, 0]
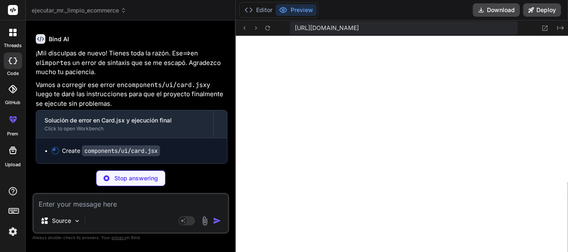
type textarea "x"
type textarea "export { Card, CardHeader, CardFooter, CardTitle, CardDescription, CardContent }"
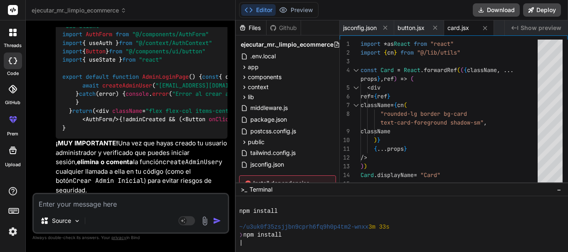
scroll to position [2111, 0]
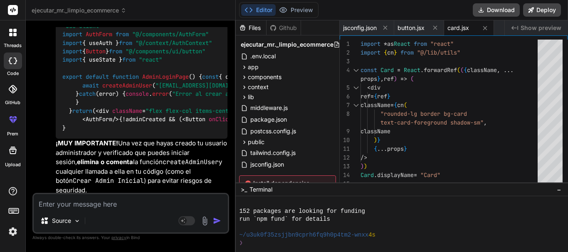
type textarea "x"
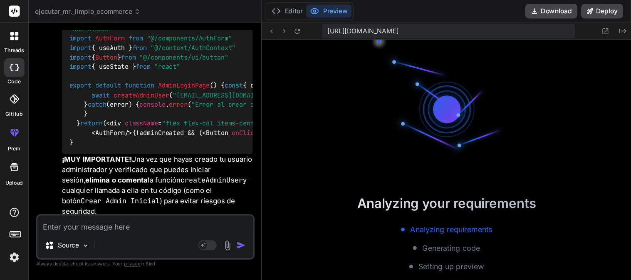
scroll to position [7907, 0]
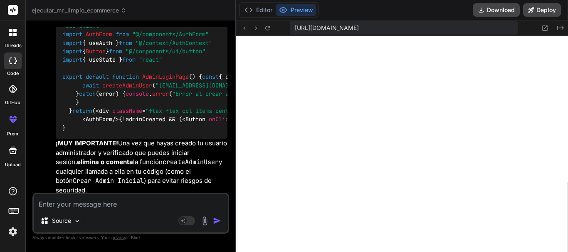
click at [166, 208] on textarea at bounding box center [131, 201] width 194 height 15
type textarea "s"
type textarea "x"
type textarea "se"
type textarea "x"
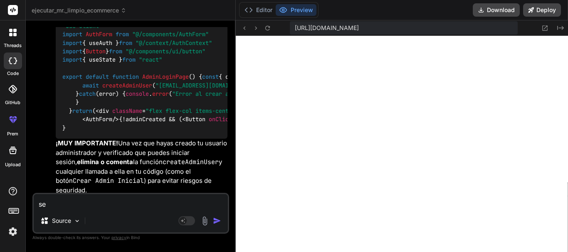
type textarea "seg"
type textarea "x"
type textarea "segu"
type textarea "x"
type textarea "segum"
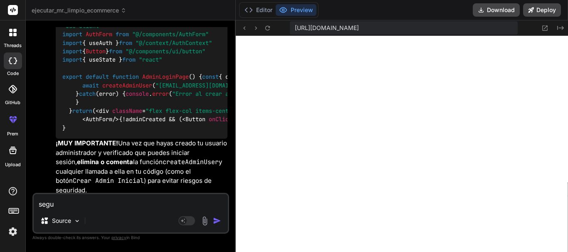
type textarea "x"
type textarea "segumi"
type textarea "x"
type textarea "segum"
type textarea "x"
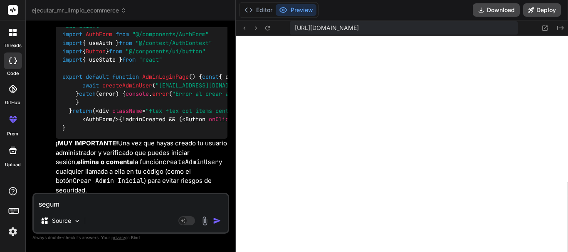
type textarea "segu"
type textarea "x"
type textarea "segui"
type textarea "x"
type textarea "seguim"
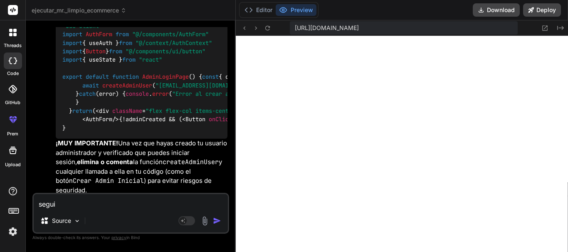
type textarea "x"
type textarea "seguimo"
type textarea "x"
type textarea "seguimos"
type textarea "x"
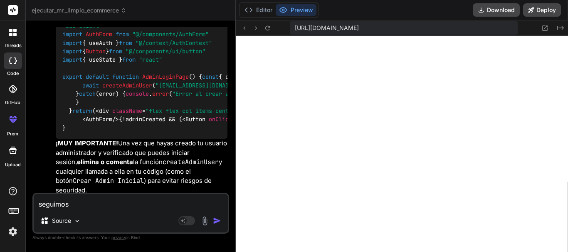
type textarea "seguimos"
type textarea "x"
type textarea "seguimos V"
type textarea "x"
type textarea "seguimos"
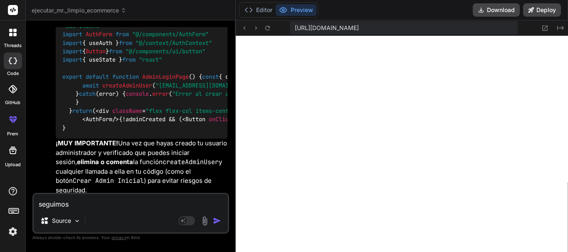
type textarea "x"
type textarea "seguimos C"
type textarea "x"
type textarea "seguimos"
type textarea "x"
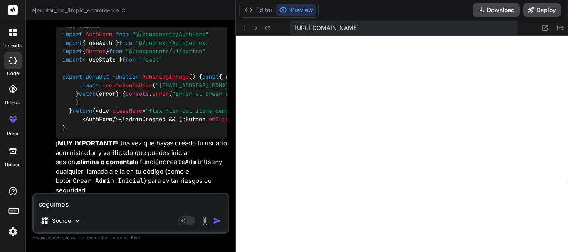
type textarea "seguimos C"
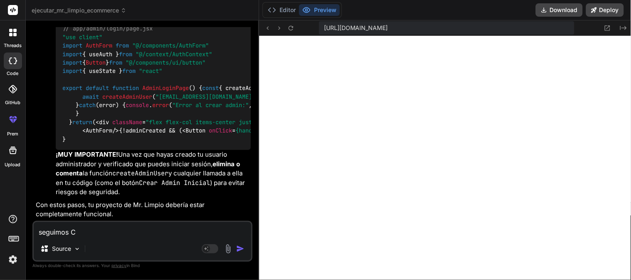
click at [163, 244] on div "Source" at bounding box center [143, 250] width 218 height 20
click at [76, 228] on textarea "seguimos C" at bounding box center [143, 229] width 218 height 15
paste textarea "./node_modules/undici/lib/web/fetch/util.js Module parse failed: Unexpected tok…"
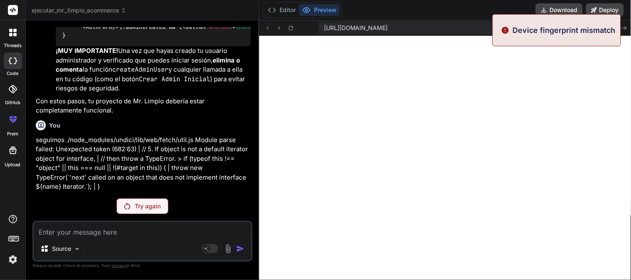
scroll to position [6245, 0]
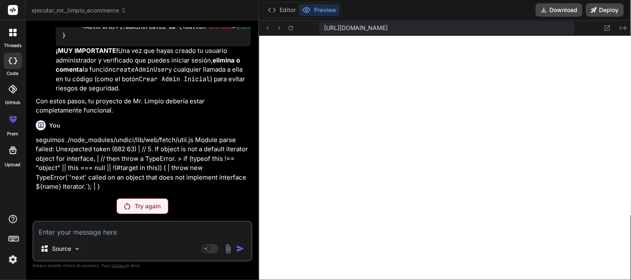
click at [128, 206] on img at bounding box center [127, 206] width 6 height 7
click at [288, 10] on button "Editor" at bounding box center [282, 10] width 35 height 12
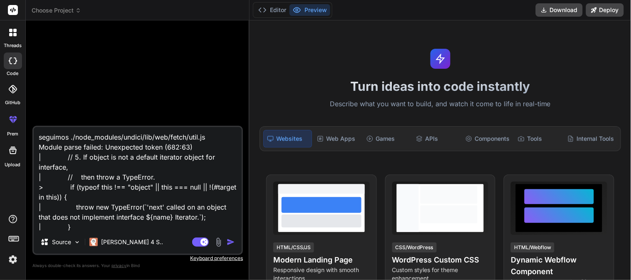
click at [96, 230] on textarea "seguimos ./node_modules/undici/lib/web/fetch/util.js Module parse failed: Unexp…" at bounding box center [138, 178] width 208 height 103
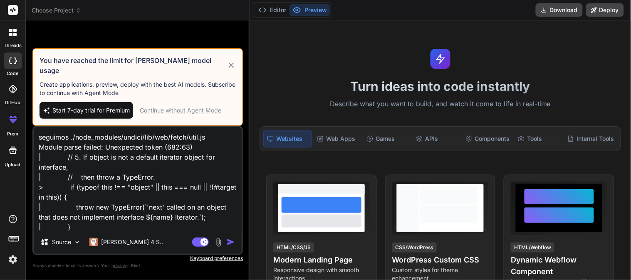
click at [198, 112] on div "Continue without Agent Mode" at bounding box center [181, 110] width 82 height 8
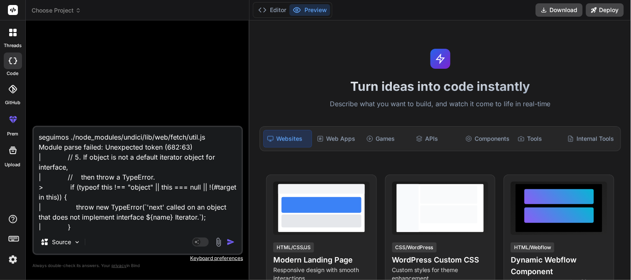
click at [122, 226] on textarea "seguimos ./node_modules/undici/lib/web/fetch/util.js Module parse failed: Unexp…" at bounding box center [138, 178] width 208 height 103
type textarea "x"
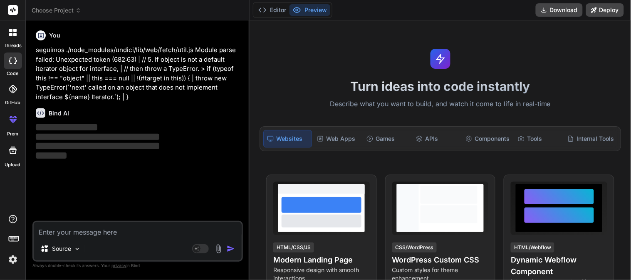
type textarea "x"
